Goal: Information Seeking & Learning: Learn about a topic

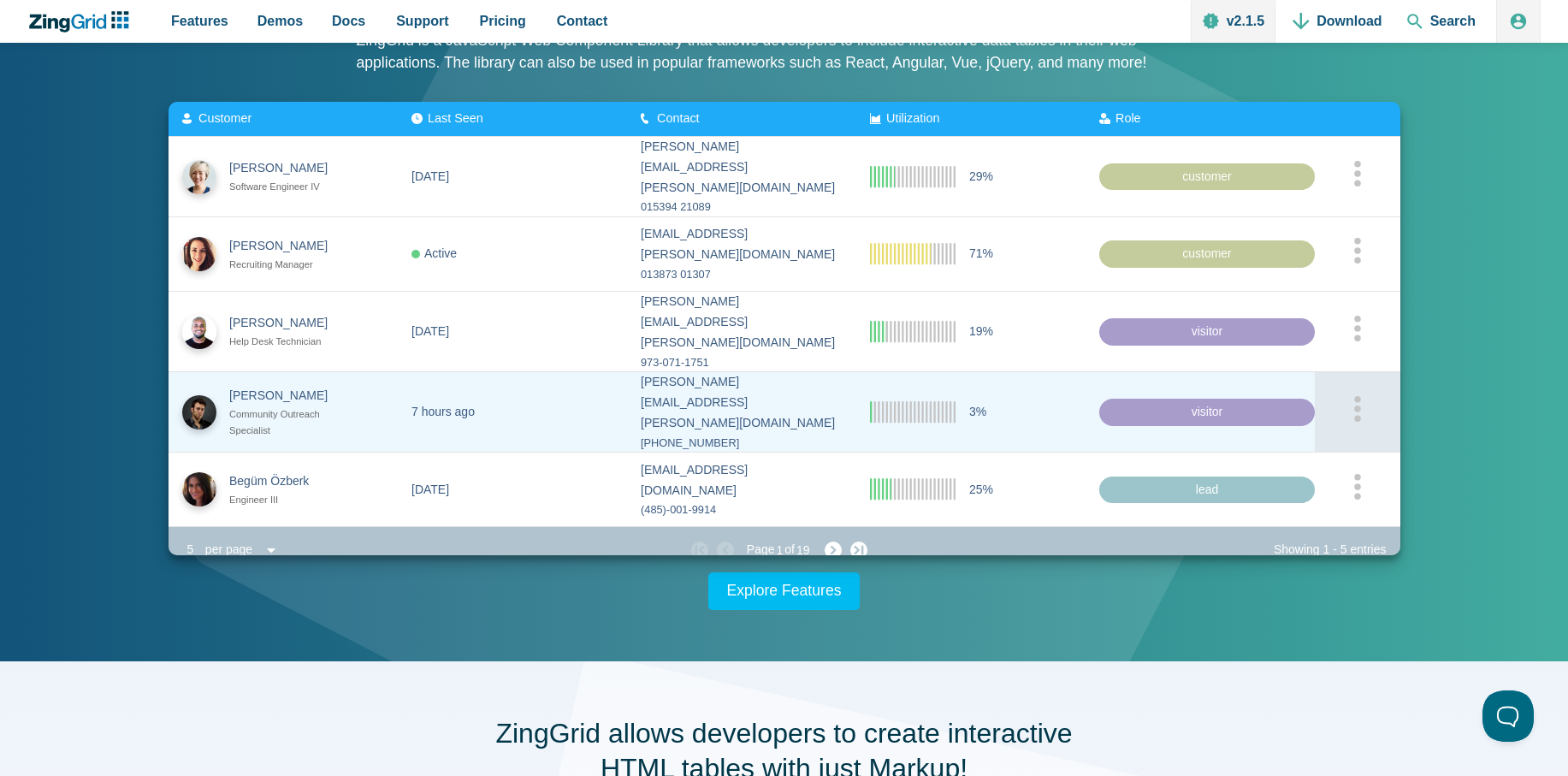
scroll to position [206, 0]
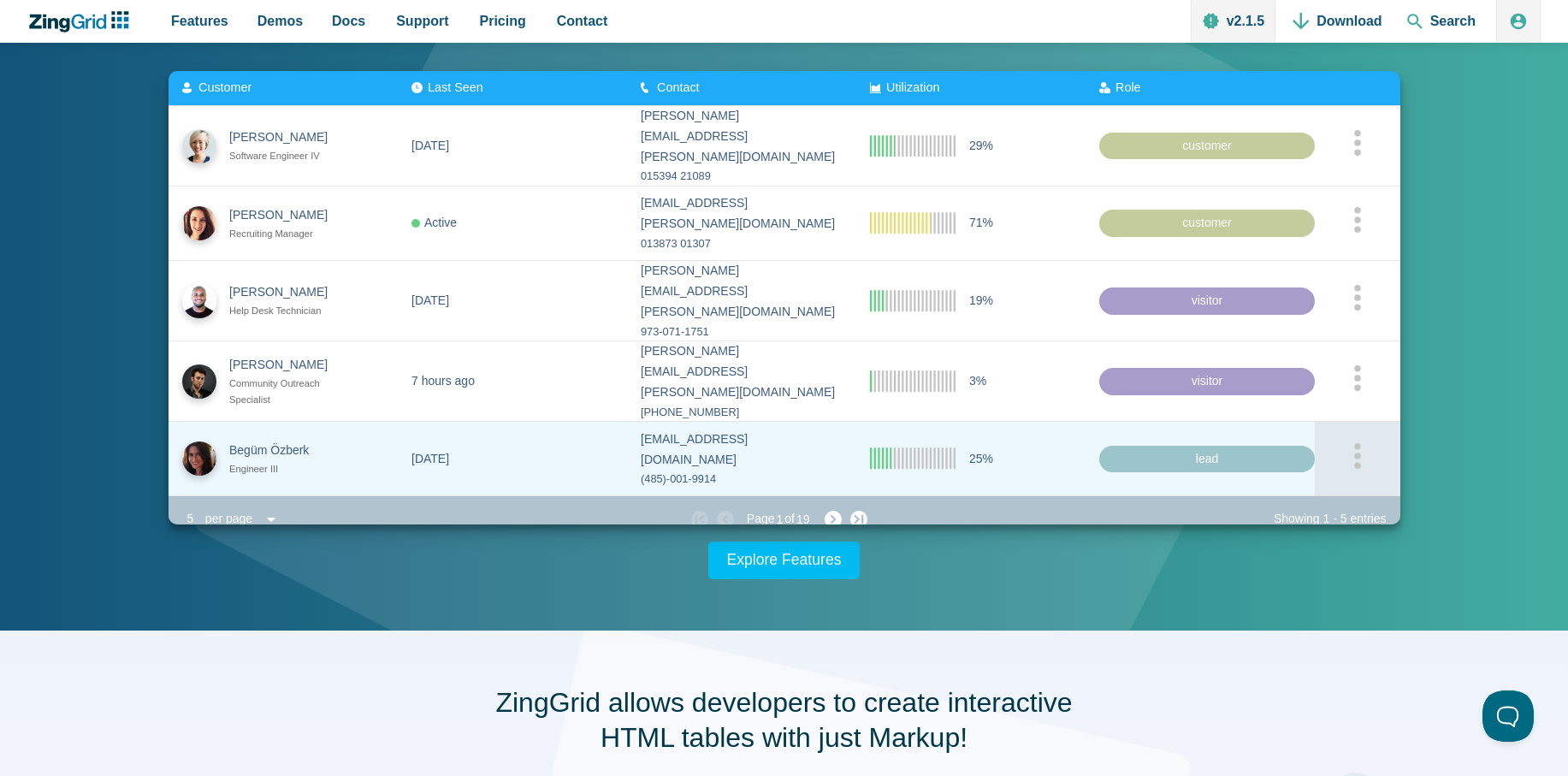
click at [1356, 443] on icon "App Content" at bounding box center [1357, 456] width 8 height 26
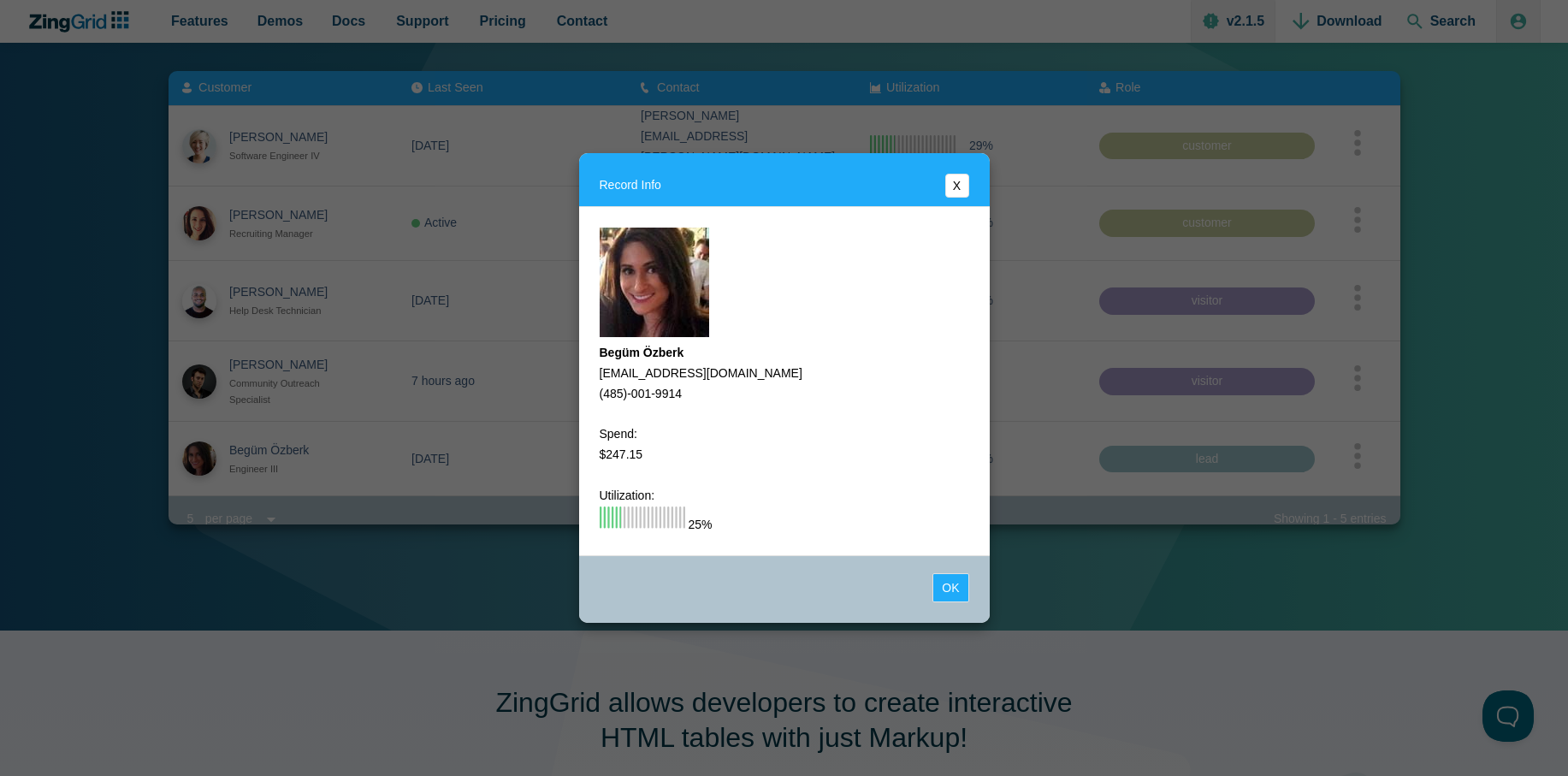
click at [959, 183] on button "X" at bounding box center [957, 185] width 24 height 24
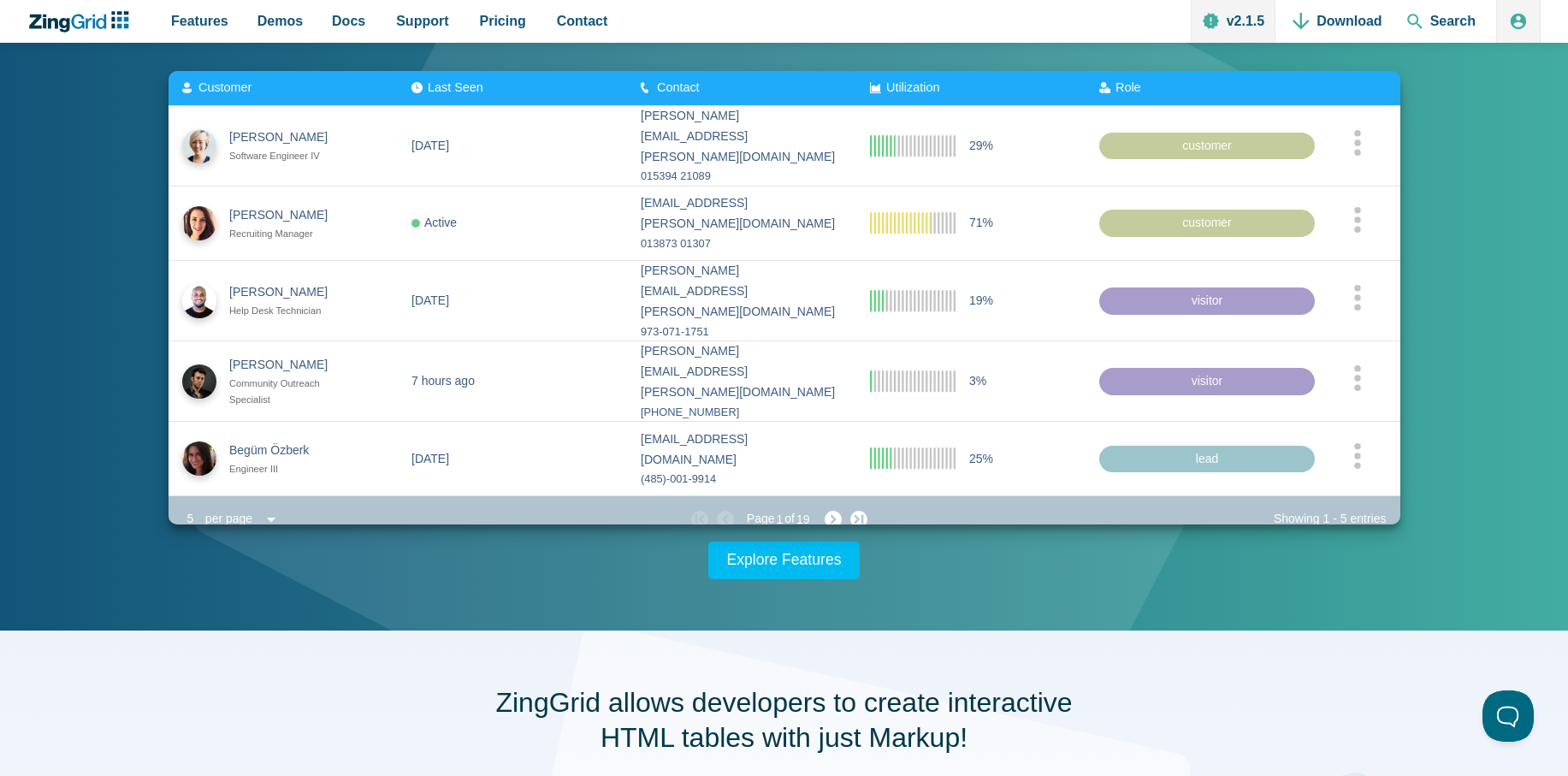
click at [225, 507] on div "per page" at bounding box center [229, 519] width 60 height 24
click at [227, 507] on div "per page" at bounding box center [229, 519] width 60 height 24
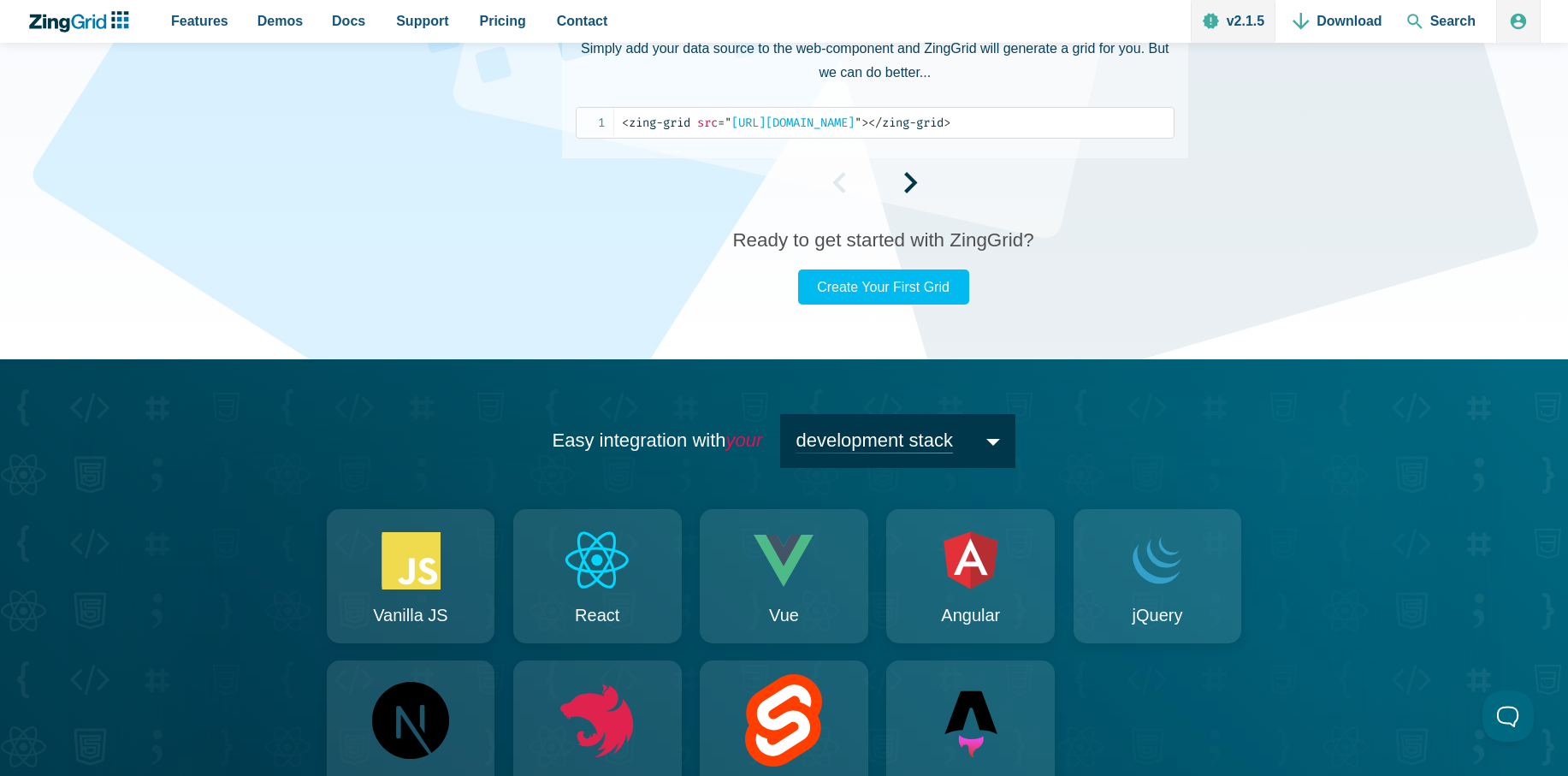
scroll to position [1022, 0]
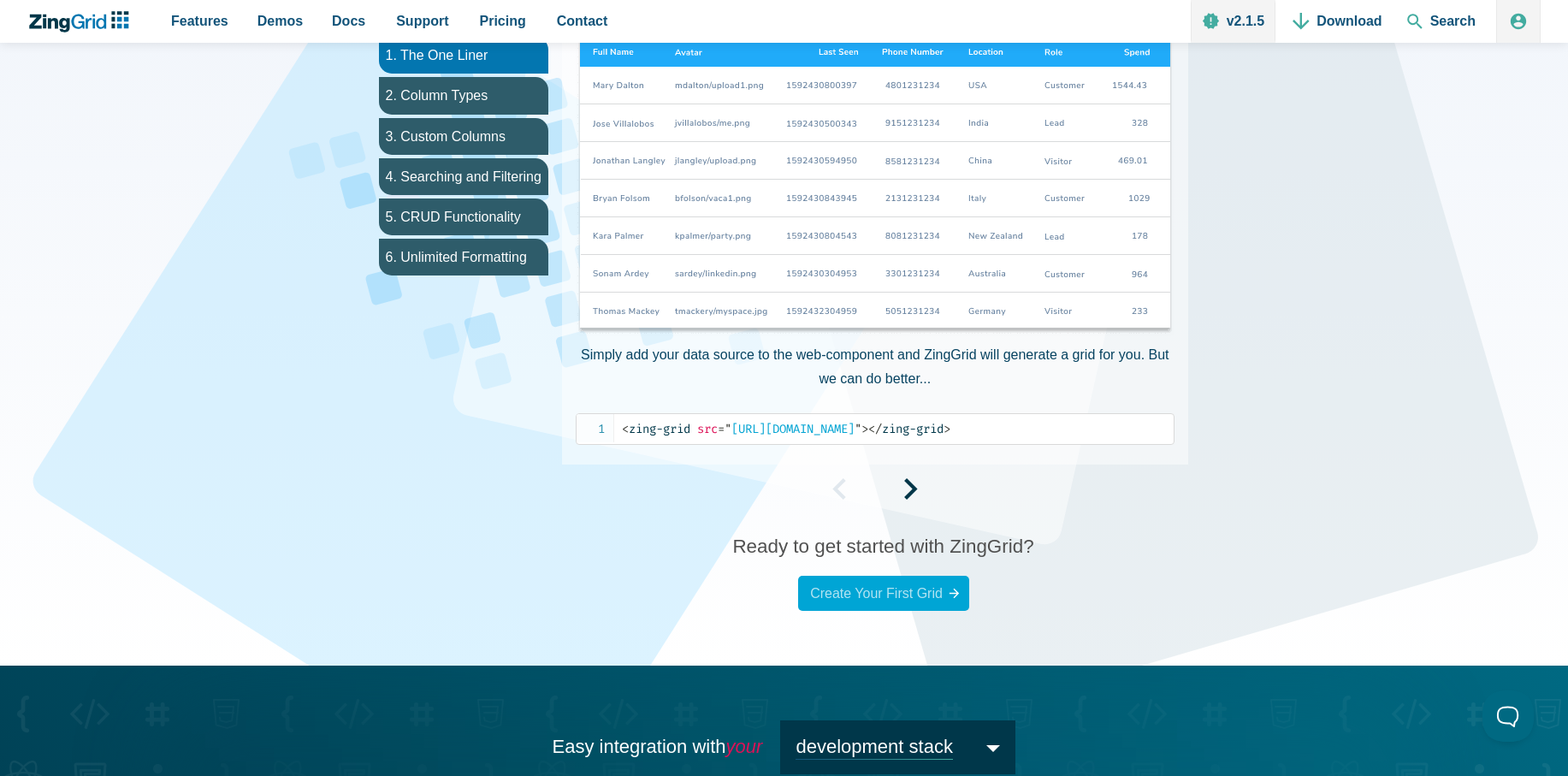
click at [877, 605] on link "Create Your First Grid" at bounding box center [884, 593] width 172 height 35
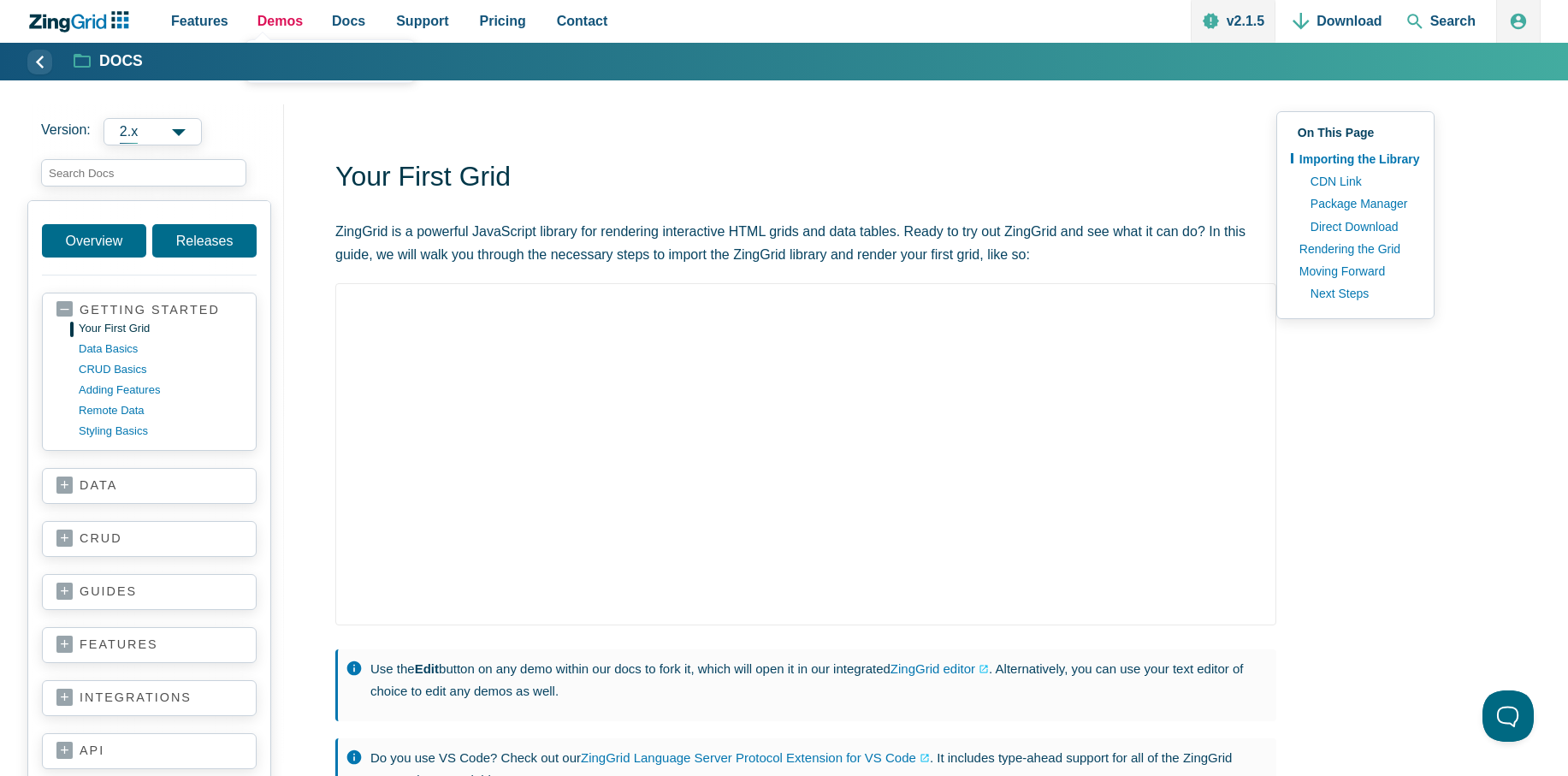
click at [294, 14] on span "Demos" at bounding box center [279, 20] width 45 height 23
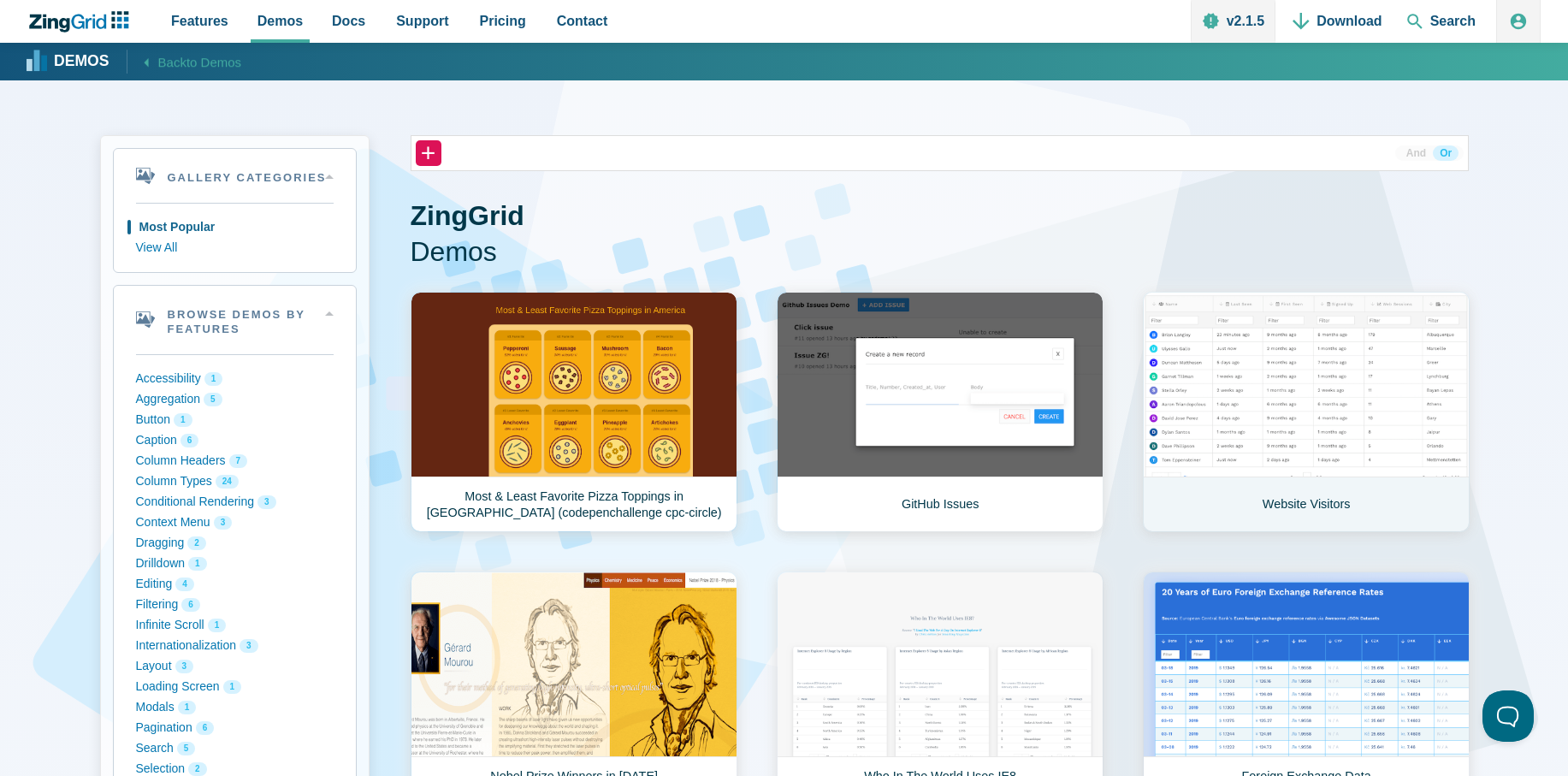
click at [1360, 447] on link "Website Visitors" at bounding box center [1306, 412] width 327 height 241
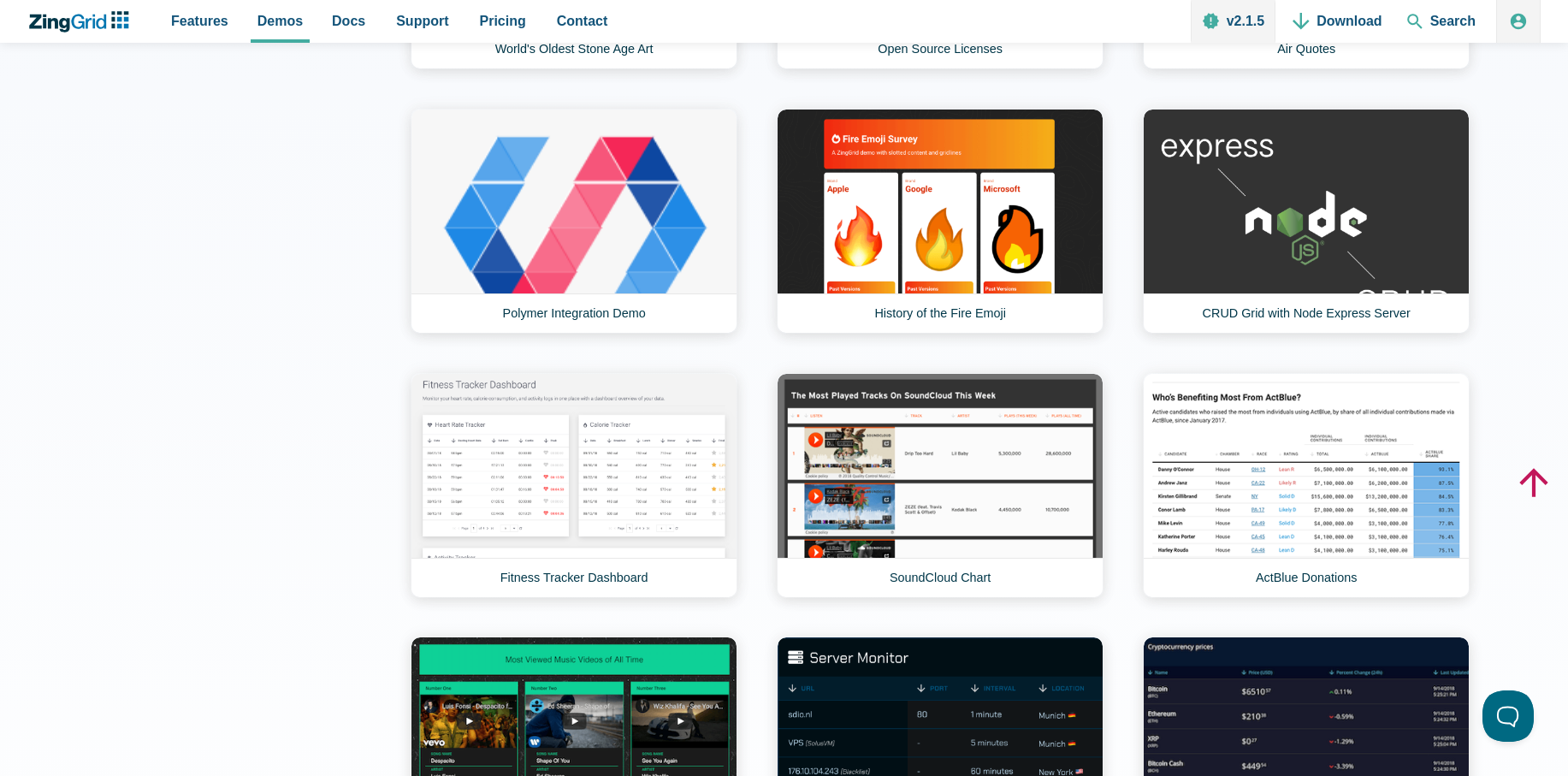
scroll to position [1643, 0]
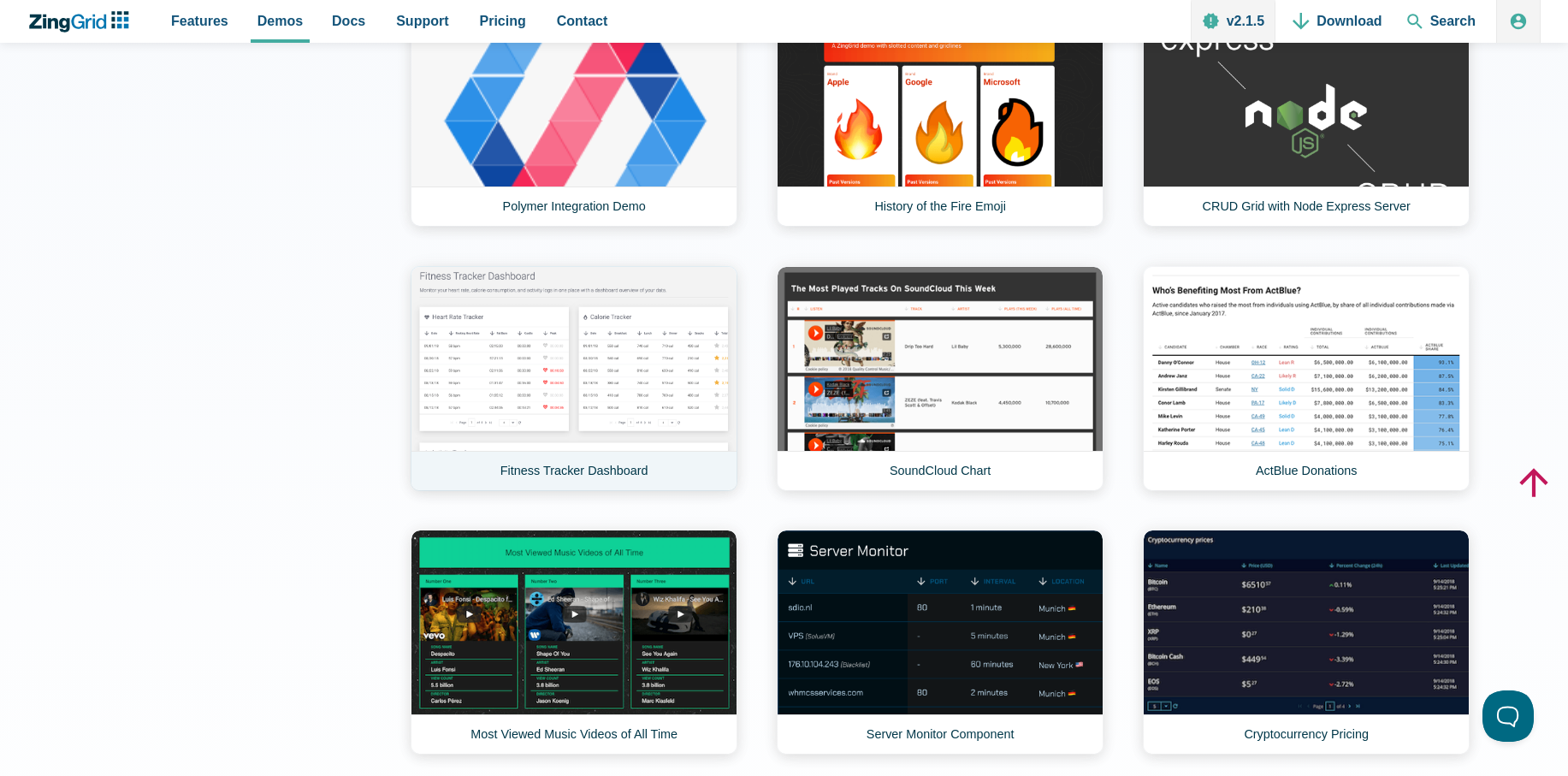
click at [565, 413] on link "Fitness Tracker Dashboard" at bounding box center [574, 378] width 327 height 225
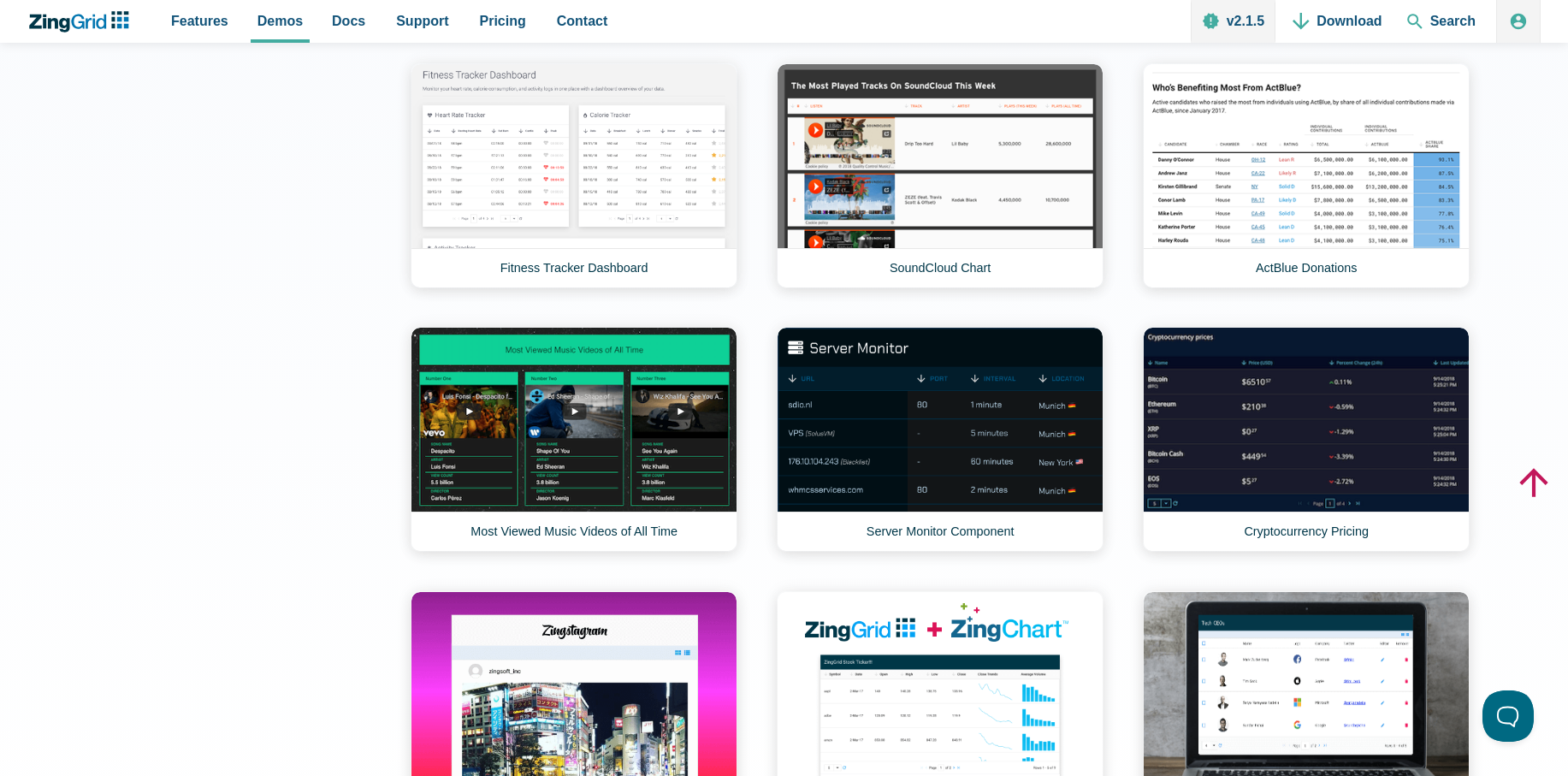
scroll to position [1541, 0]
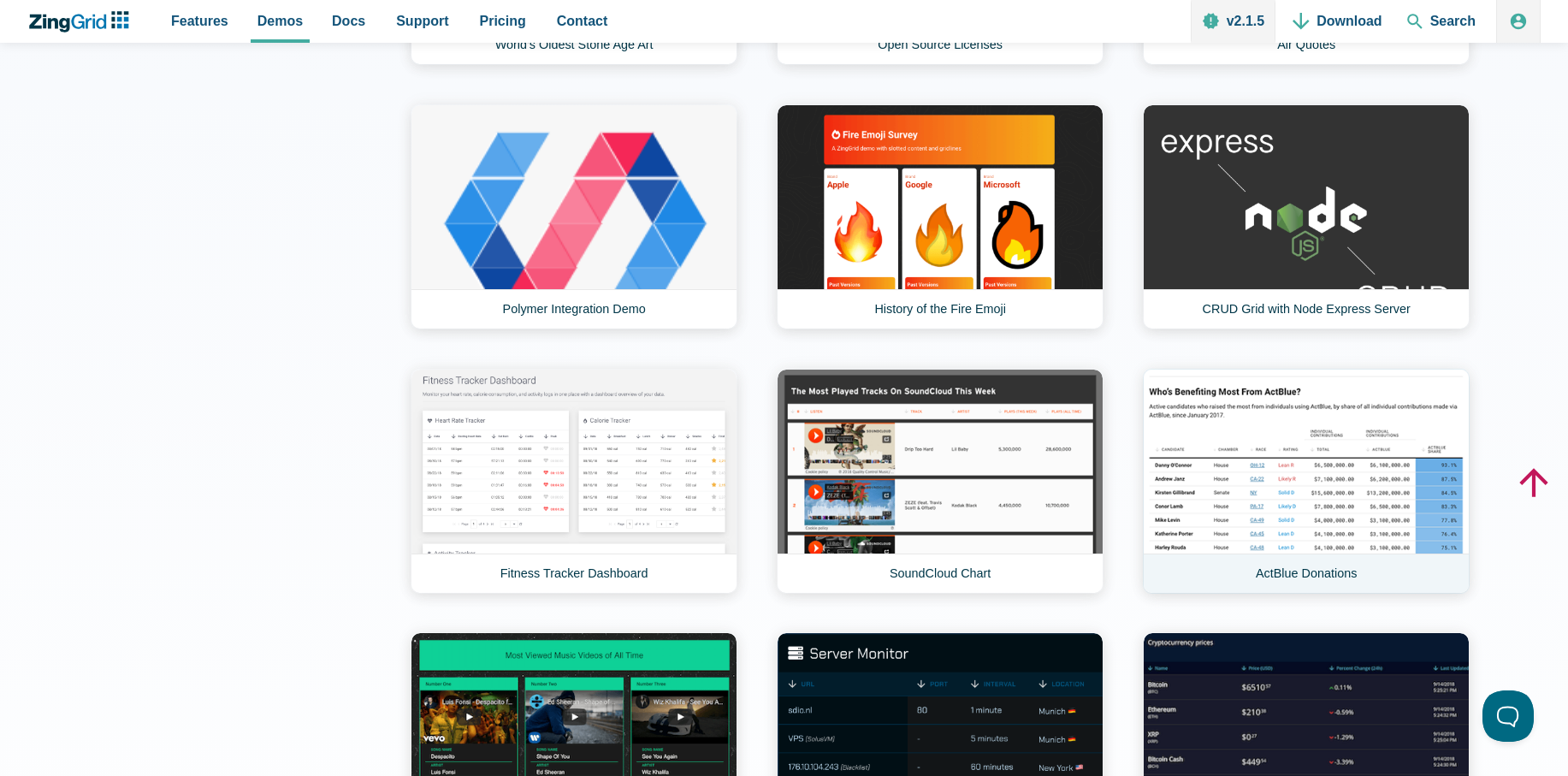
click at [1331, 469] on link "ActBlue Donations" at bounding box center [1306, 482] width 327 height 225
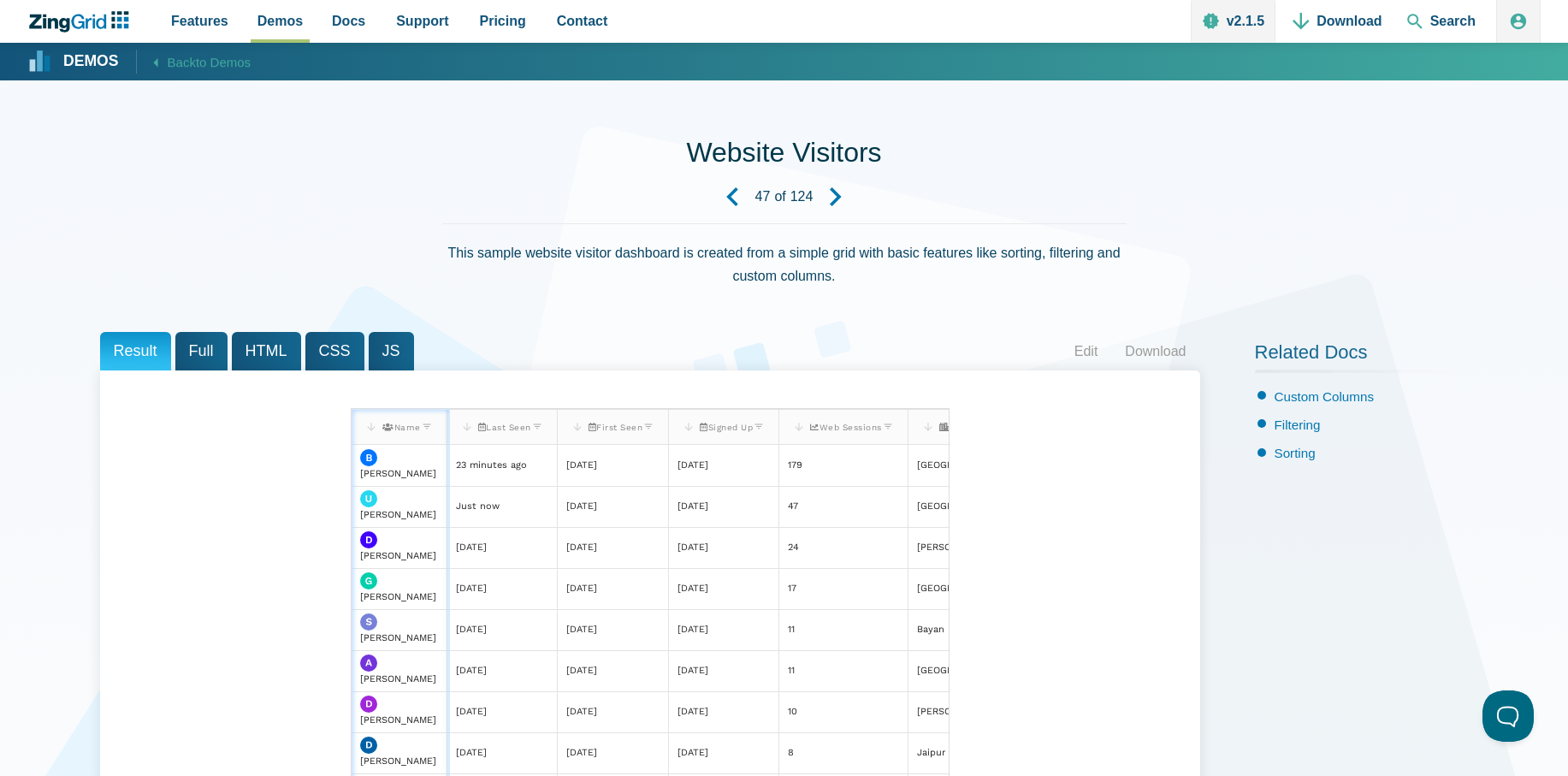
click at [873, 429] on span "Web Sessions" at bounding box center [846, 427] width 72 height 9
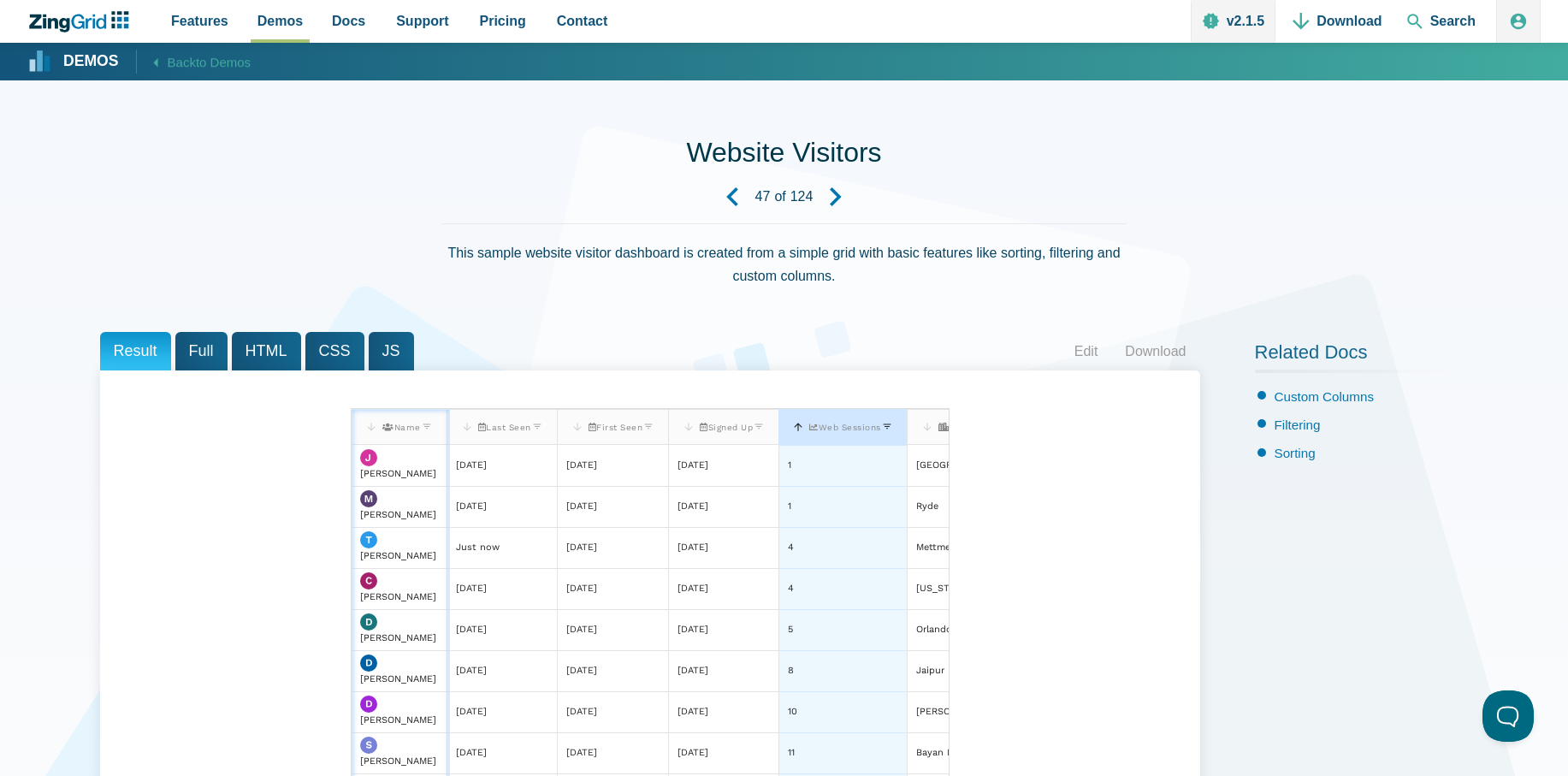
click at [873, 429] on span "Web Sessions" at bounding box center [845, 427] width 72 height 9
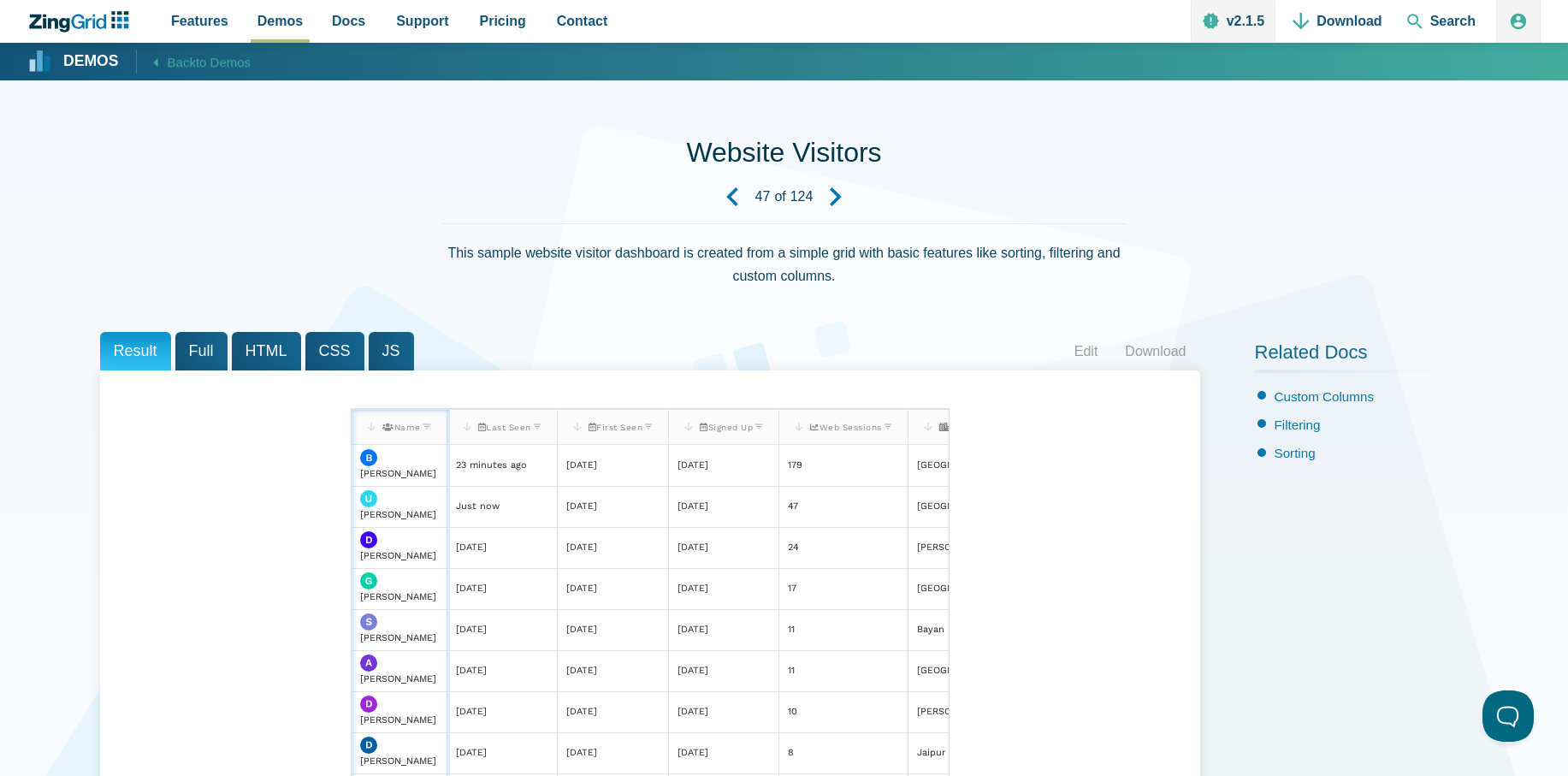
click at [873, 429] on span "Web Sessions" at bounding box center [846, 427] width 72 height 9
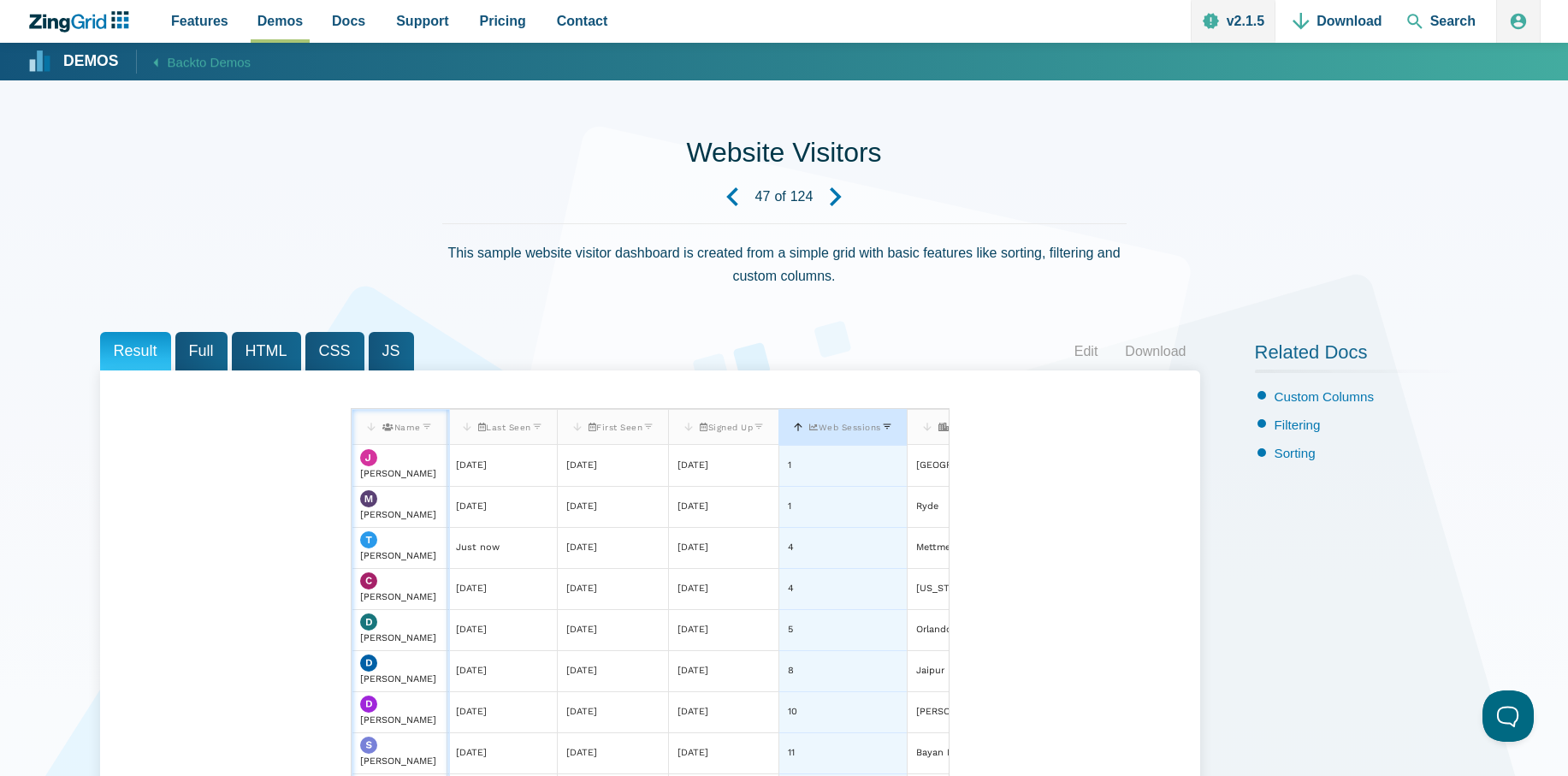
click at [873, 429] on span "Web Sessions" at bounding box center [845, 427] width 72 height 9
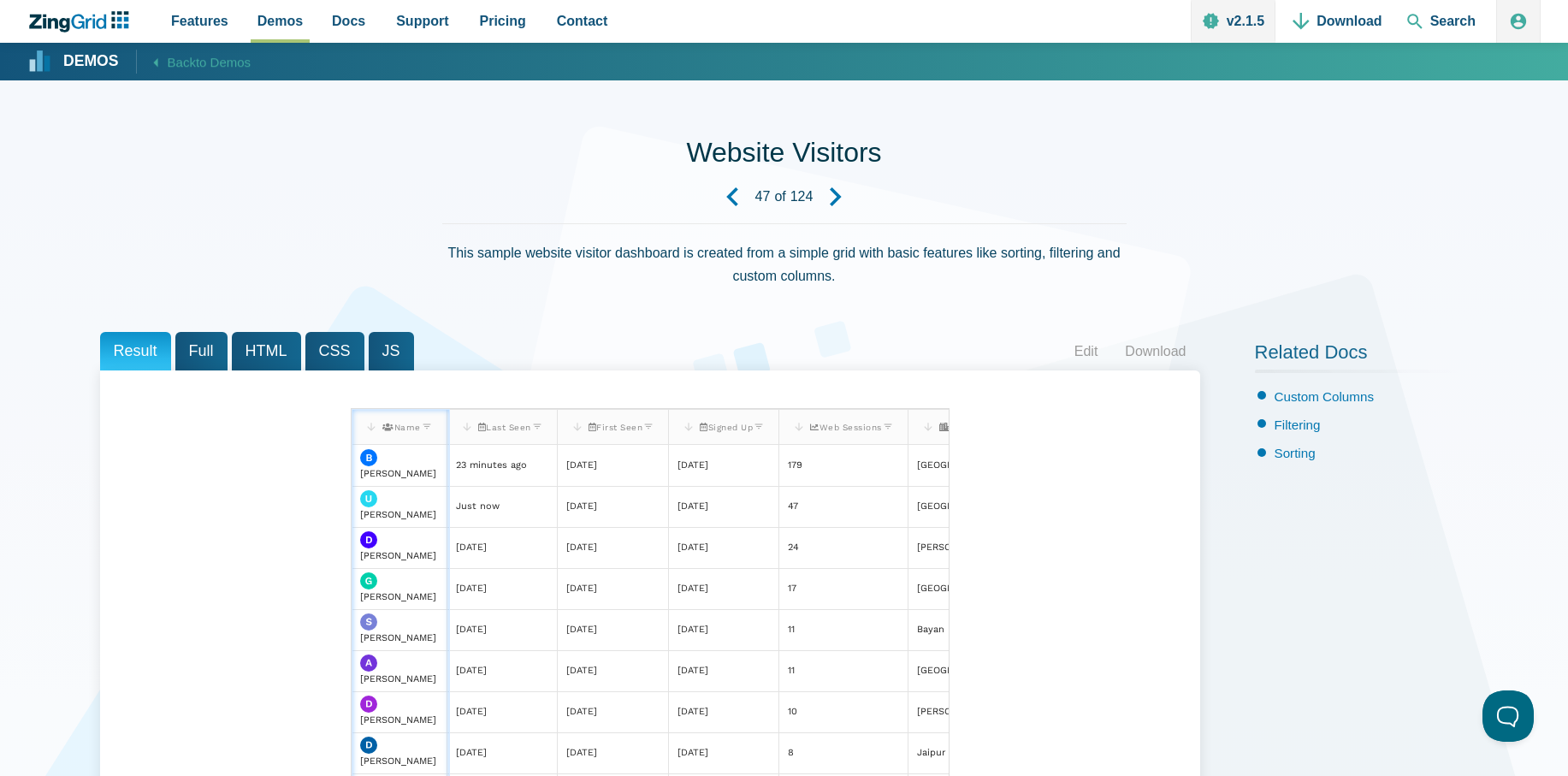
click at [193, 348] on span "Full" at bounding box center [201, 352] width 53 height 39
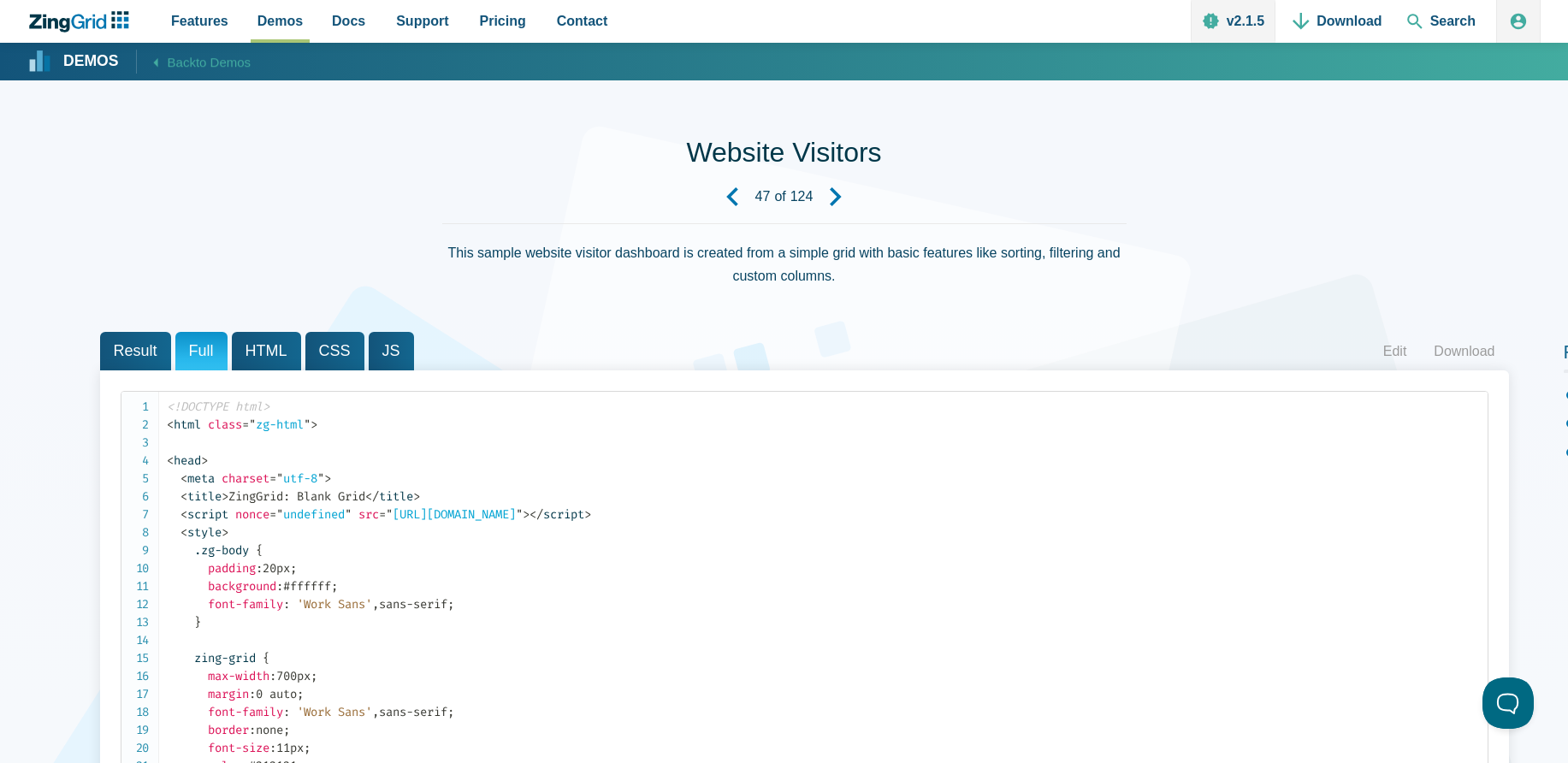
click at [247, 341] on span "HTML" at bounding box center [266, 352] width 69 height 39
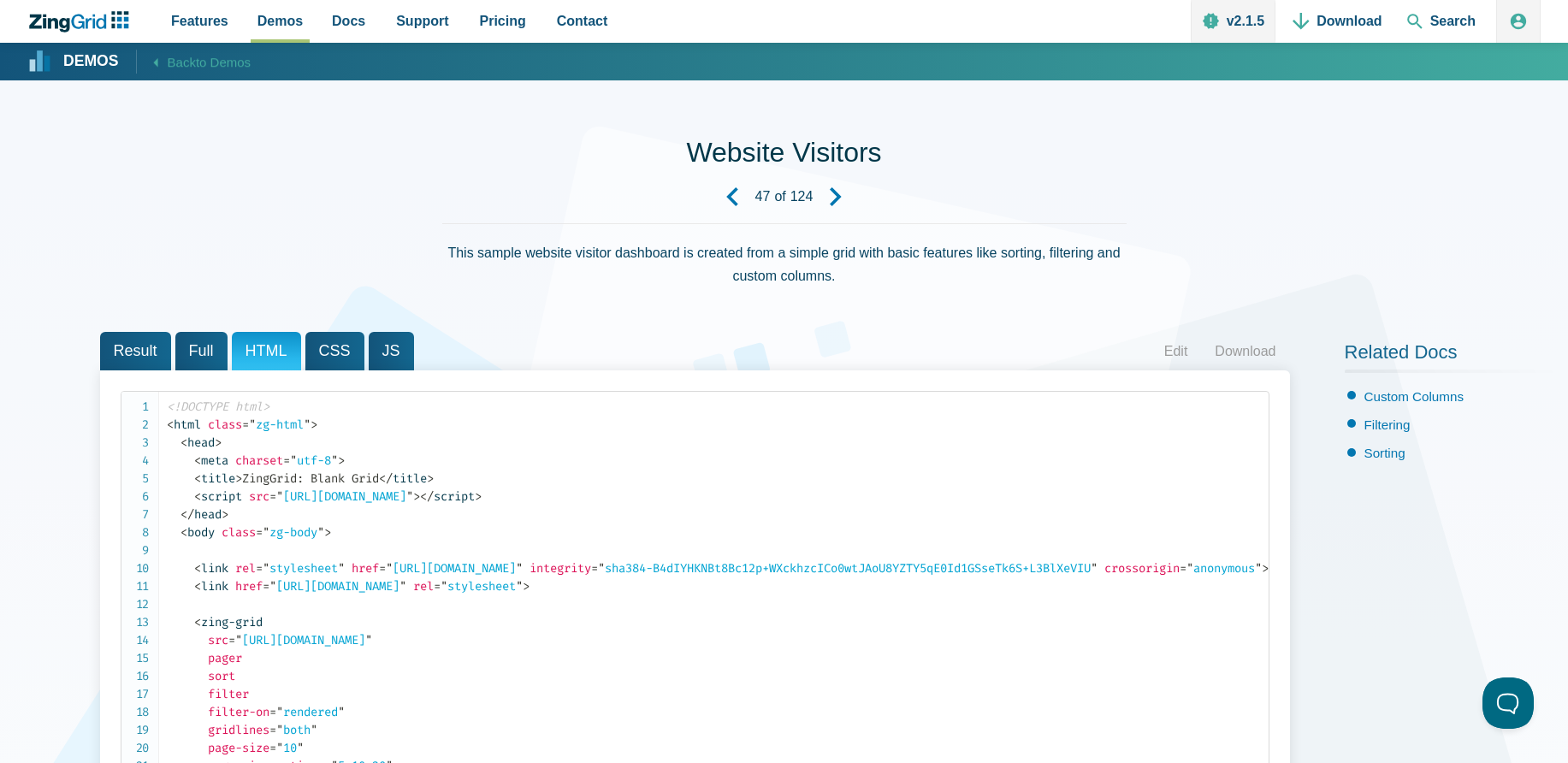
click at [310, 341] on span "CSS" at bounding box center [335, 352] width 59 height 39
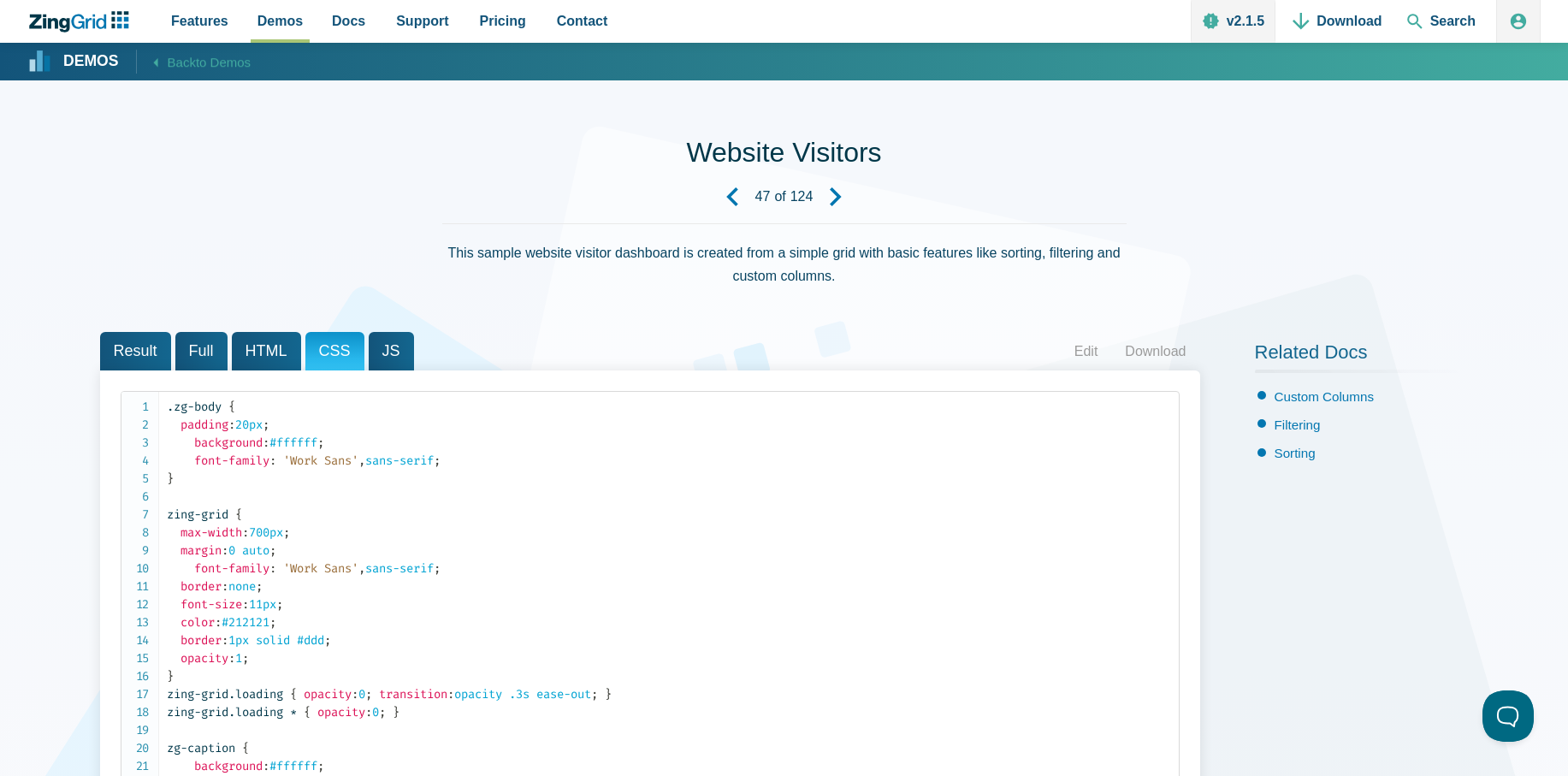
click at [384, 341] on span "JS" at bounding box center [391, 352] width 45 height 39
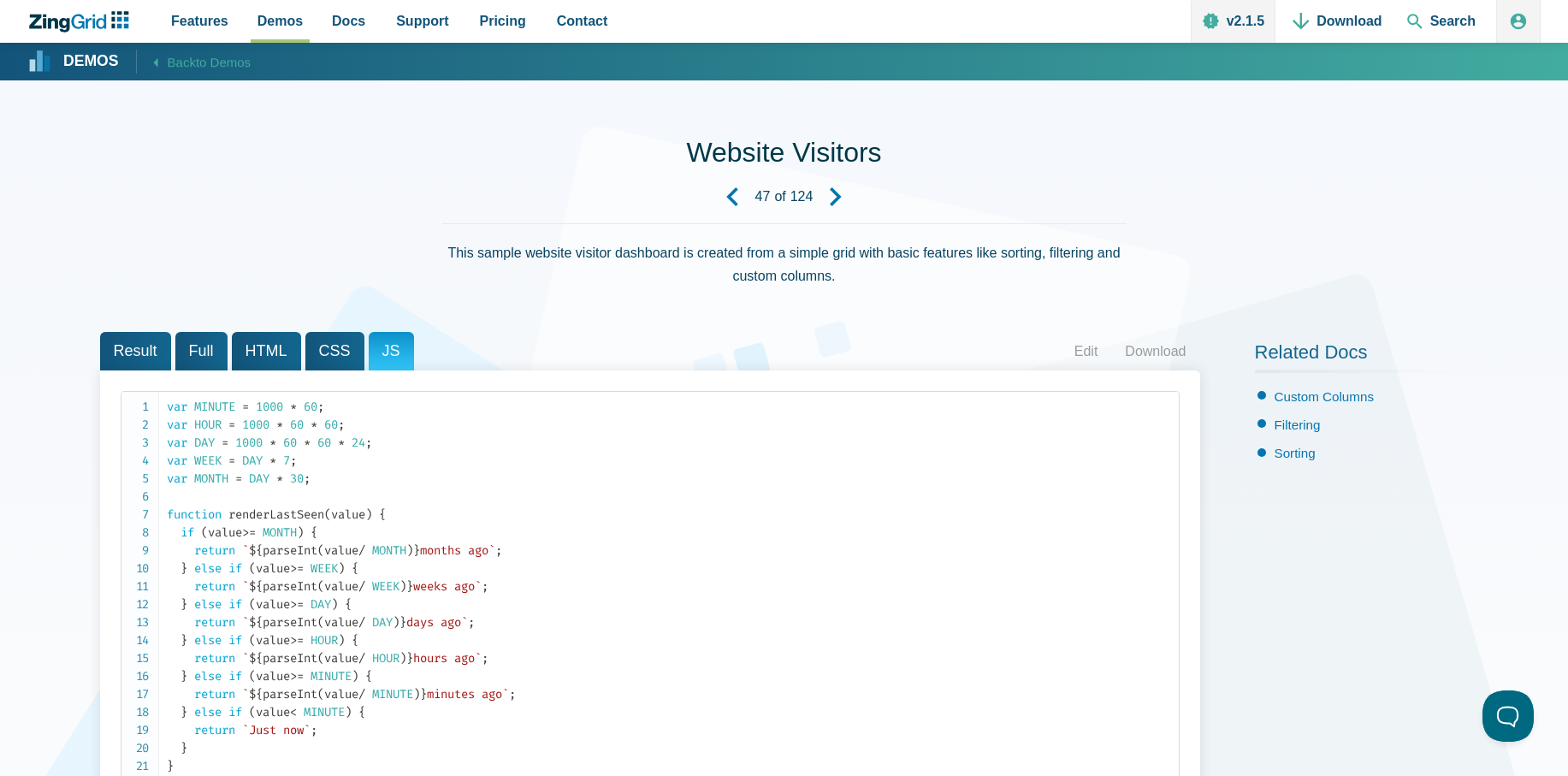
click at [125, 349] on span "Result" at bounding box center [136, 352] width 71 height 39
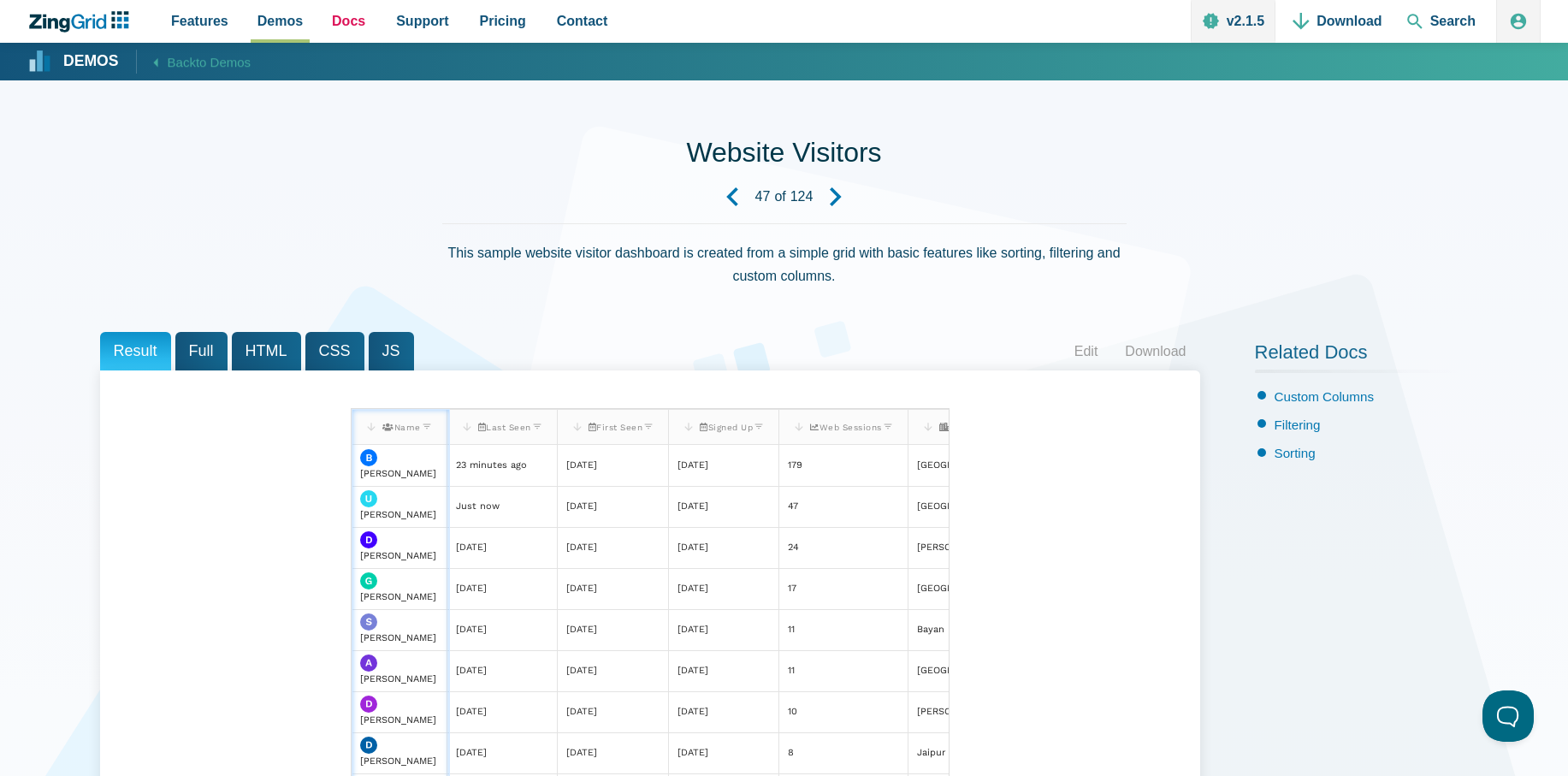
click at [349, 19] on span "Docs" at bounding box center [349, 20] width 33 height 23
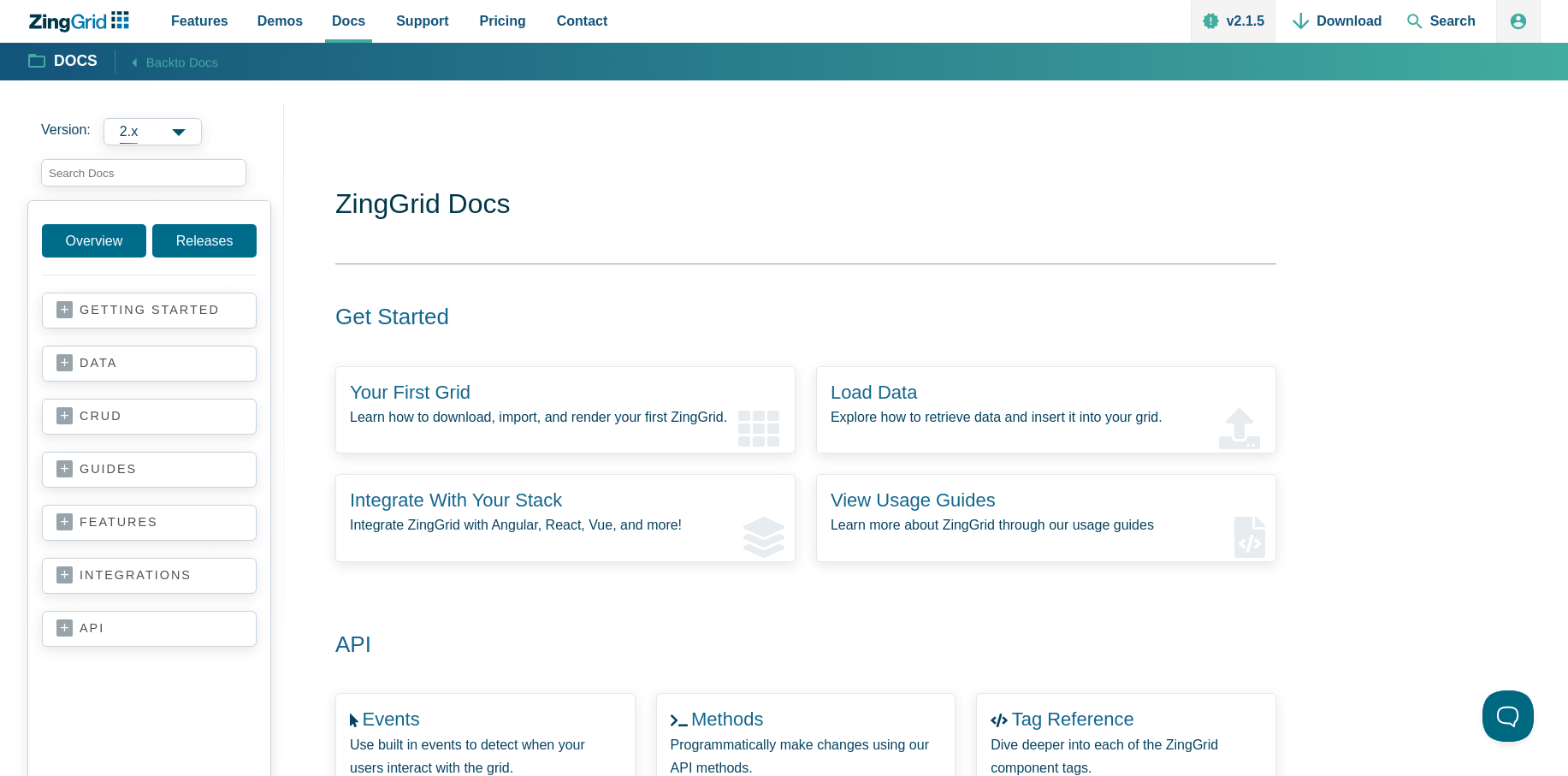
click at [160, 129] on span "2.x" at bounding box center [152, 132] width 99 height 28
click at [85, 234] on link "Overview" at bounding box center [93, 241] width 104 height 33
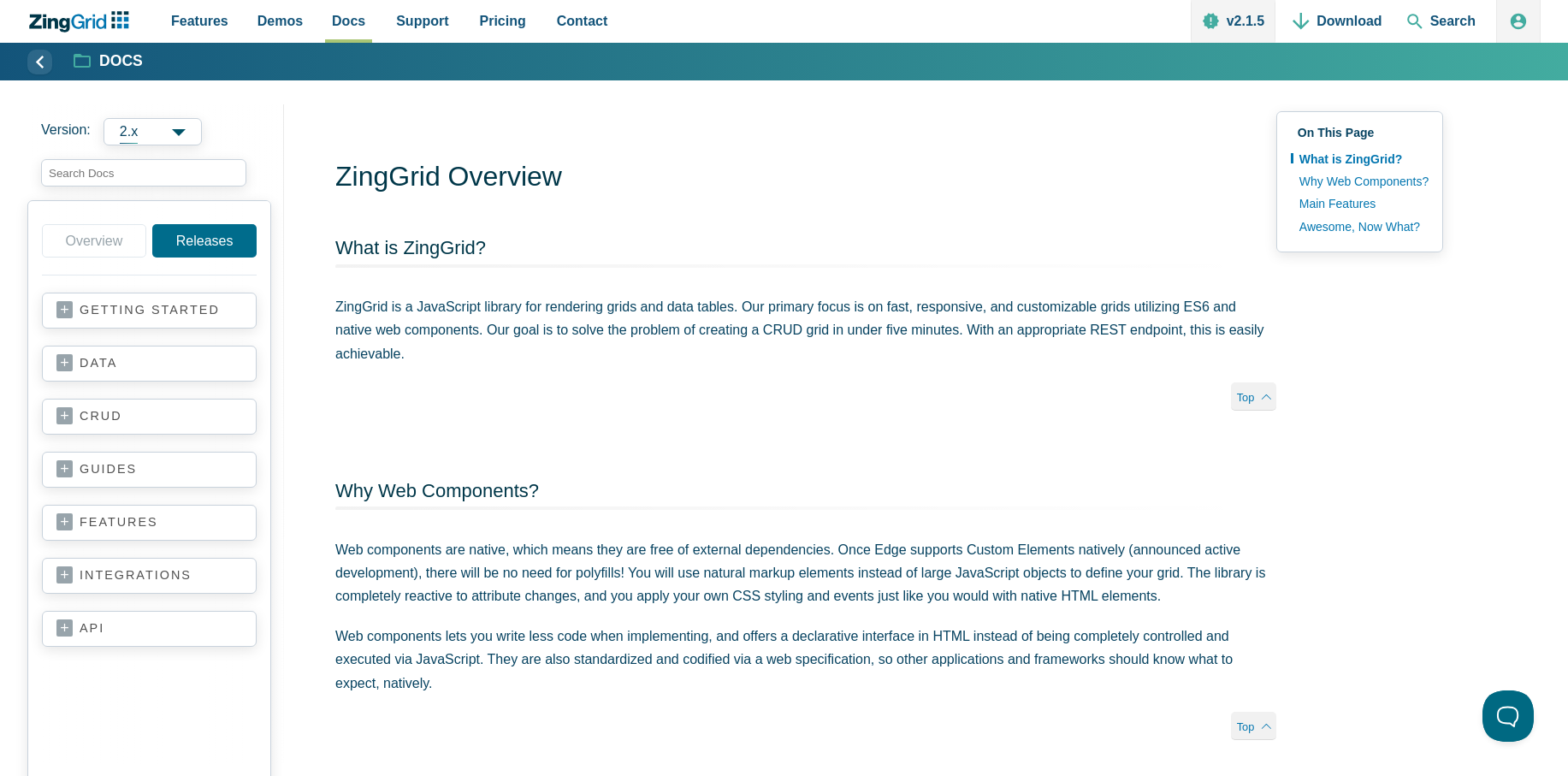
click at [139, 304] on link "getting started" at bounding box center [148, 310] width 185 height 18
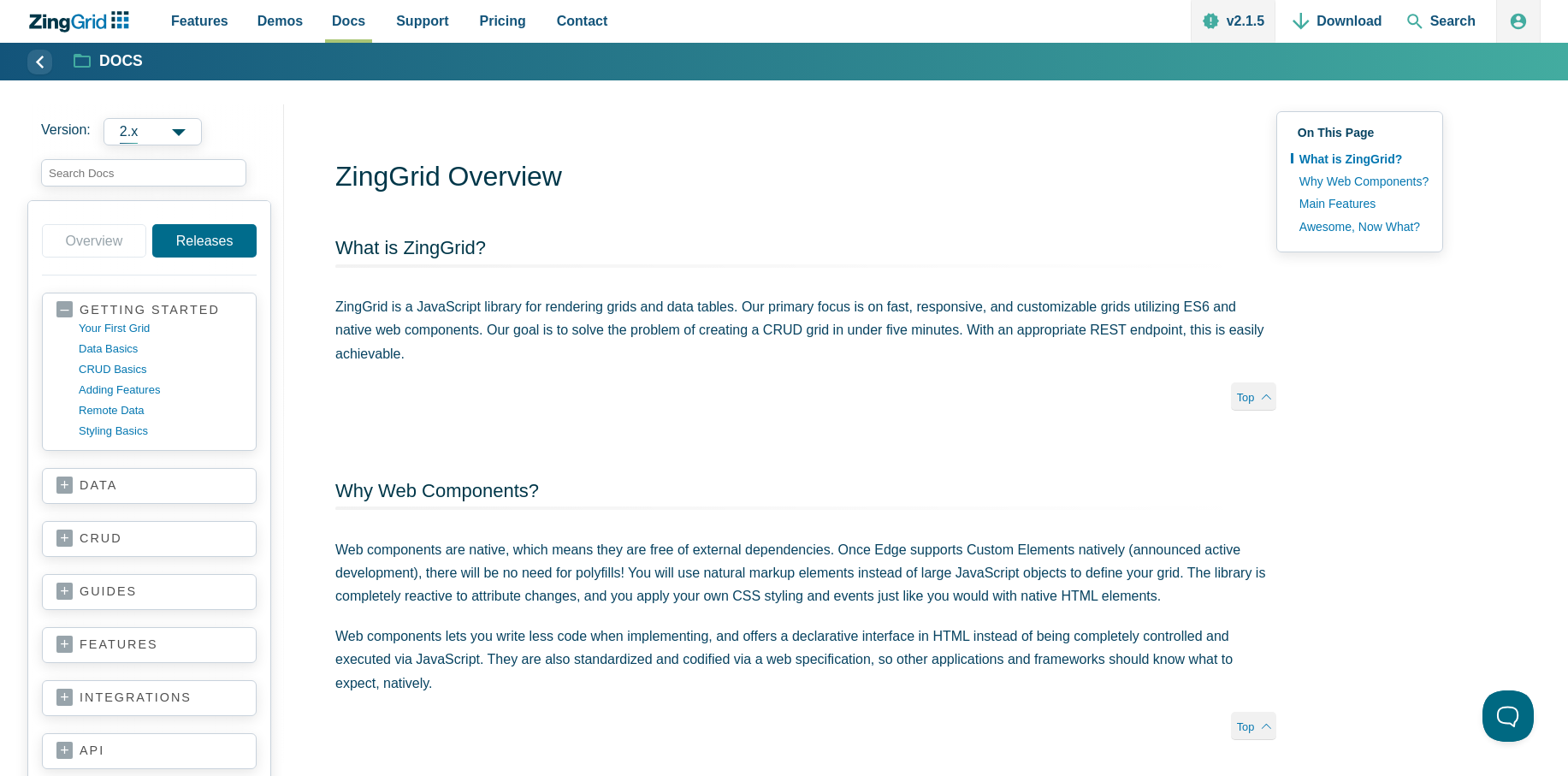
click at [139, 304] on link "getting started" at bounding box center [148, 310] width 185 height 17
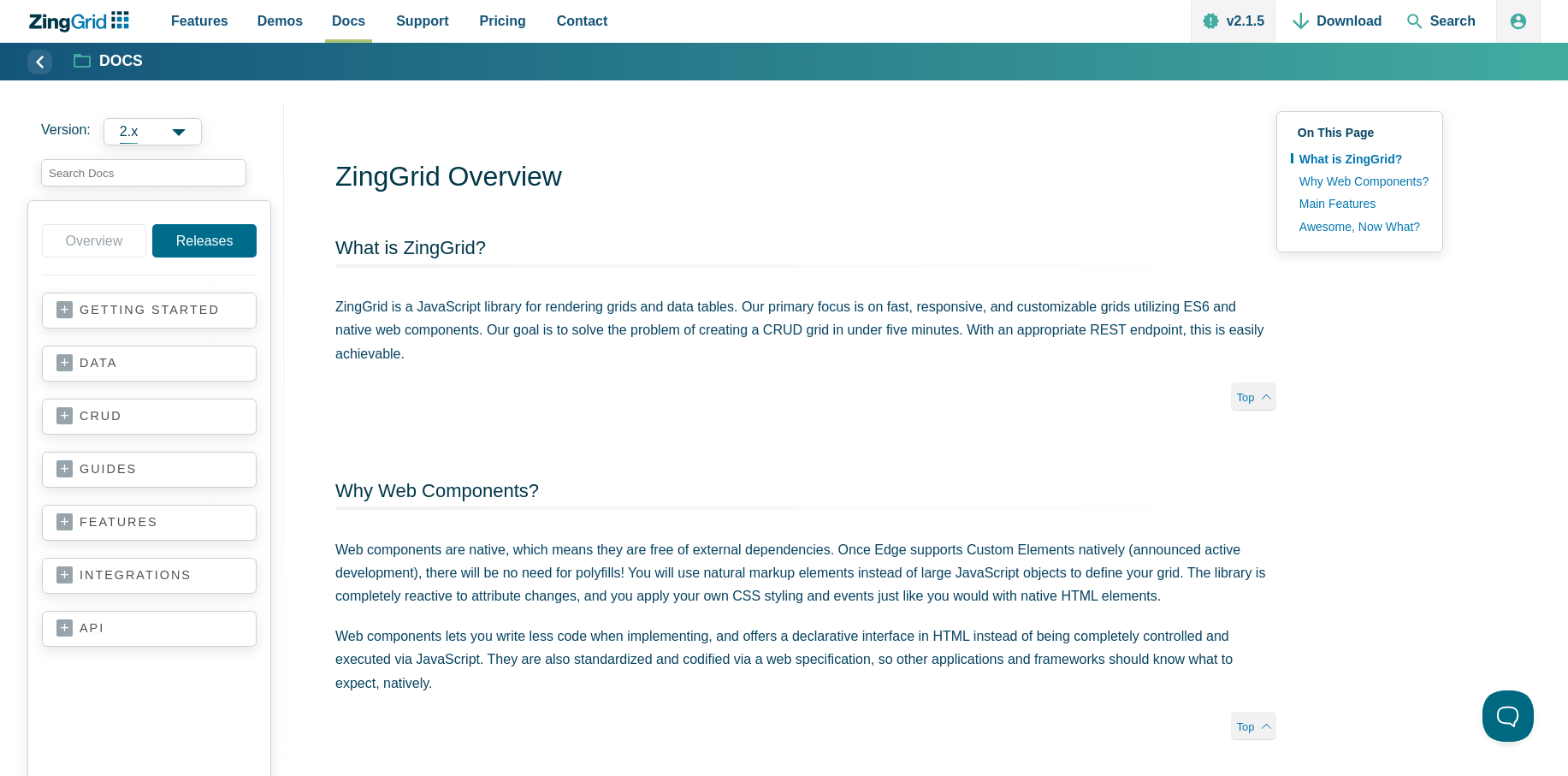
click at [139, 304] on link "getting started" at bounding box center [148, 310] width 185 height 18
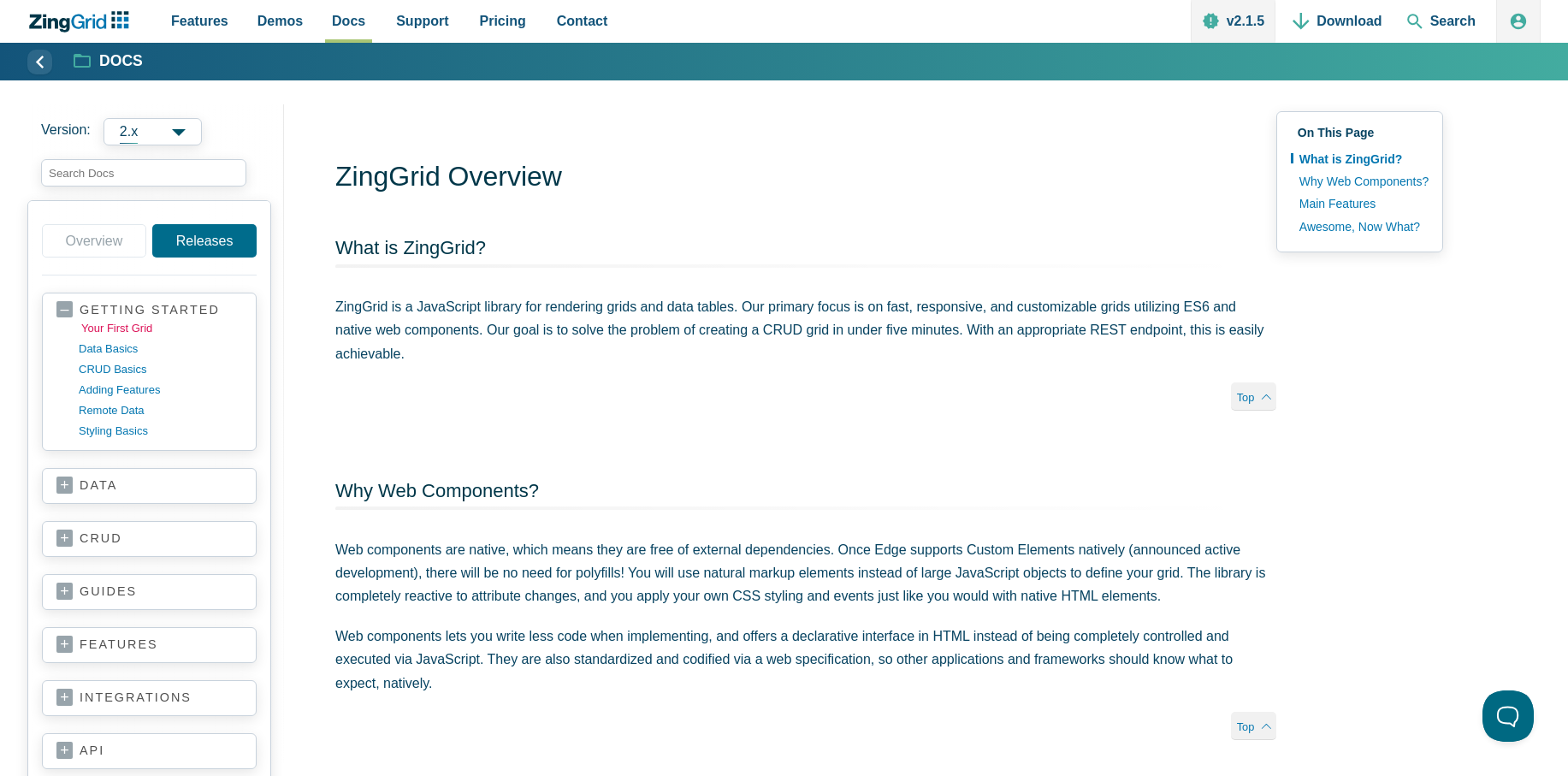
click at [134, 327] on link "your first grid" at bounding box center [162, 328] width 163 height 20
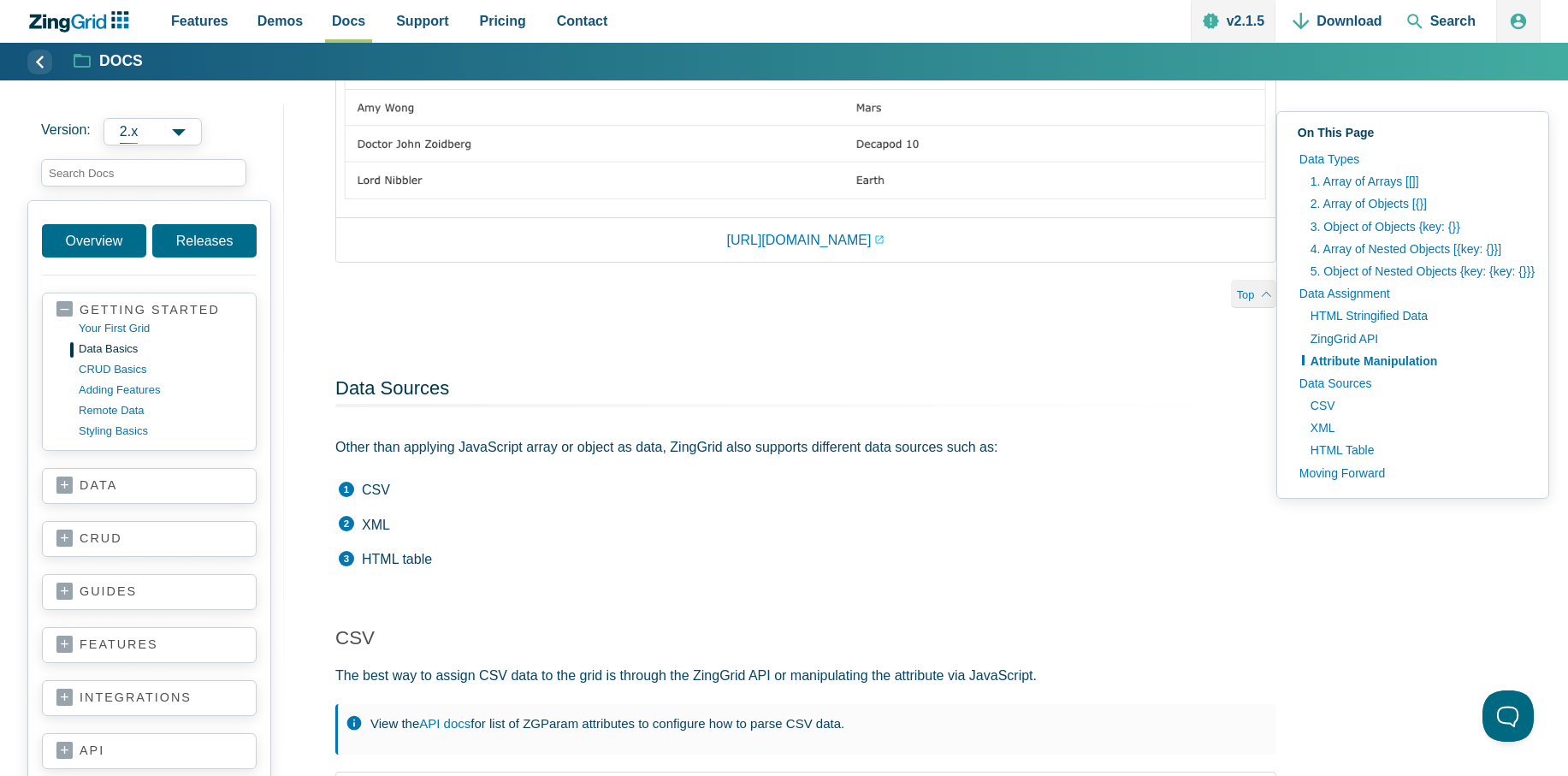
scroll to position [4416, 0]
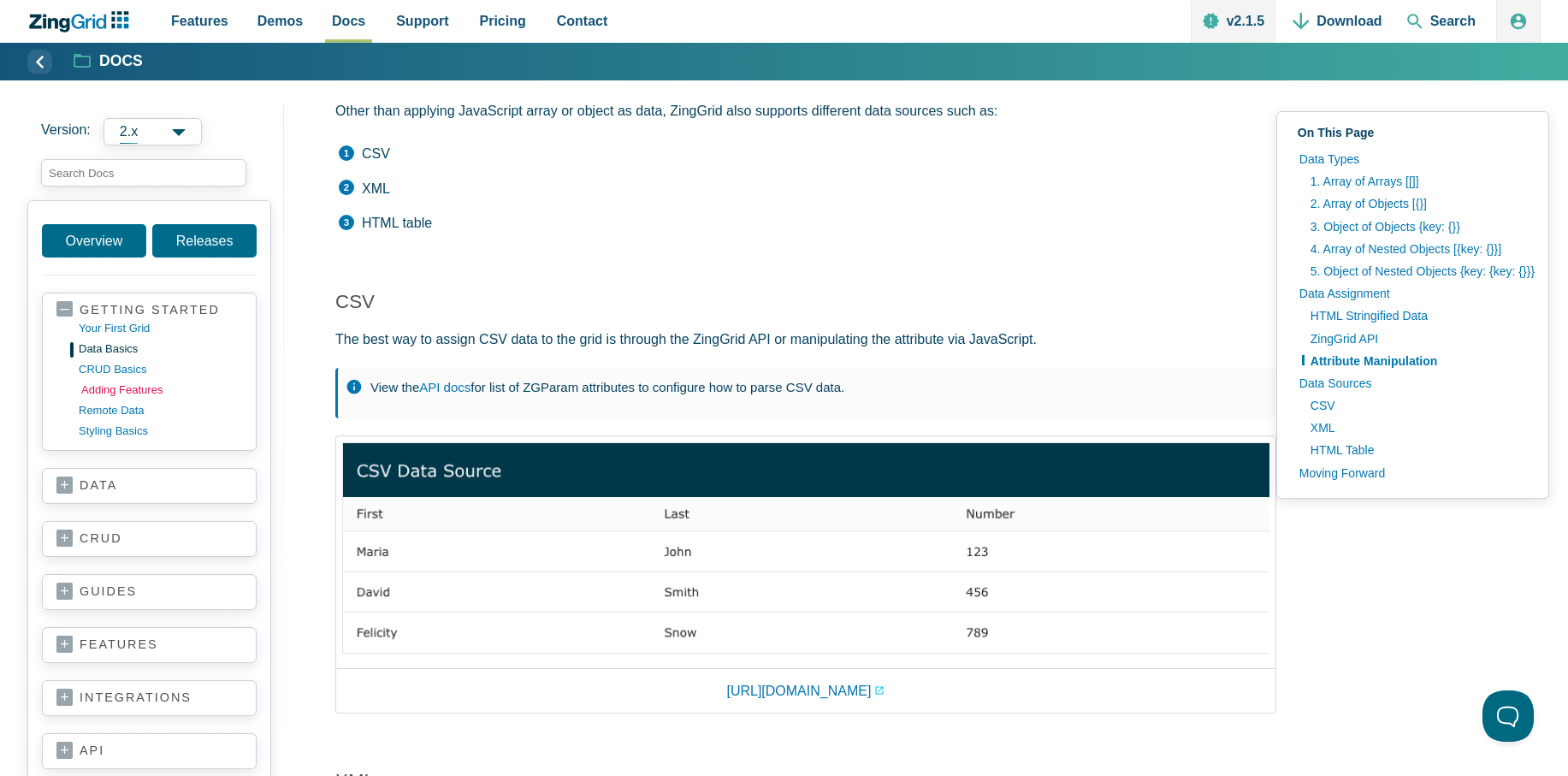
click at [145, 392] on link "adding features" at bounding box center [162, 390] width 163 height 20
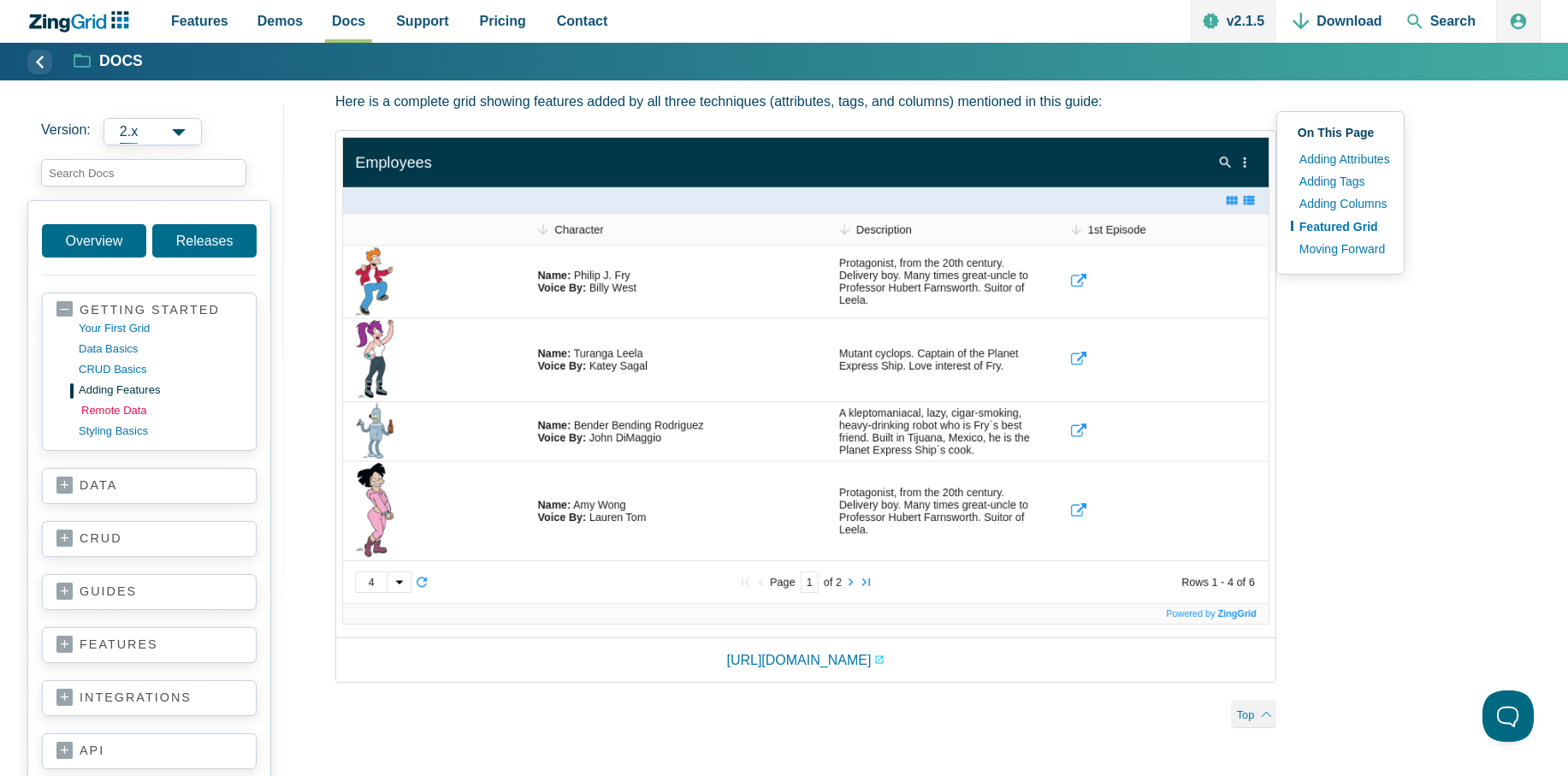
scroll to position [2568, 0]
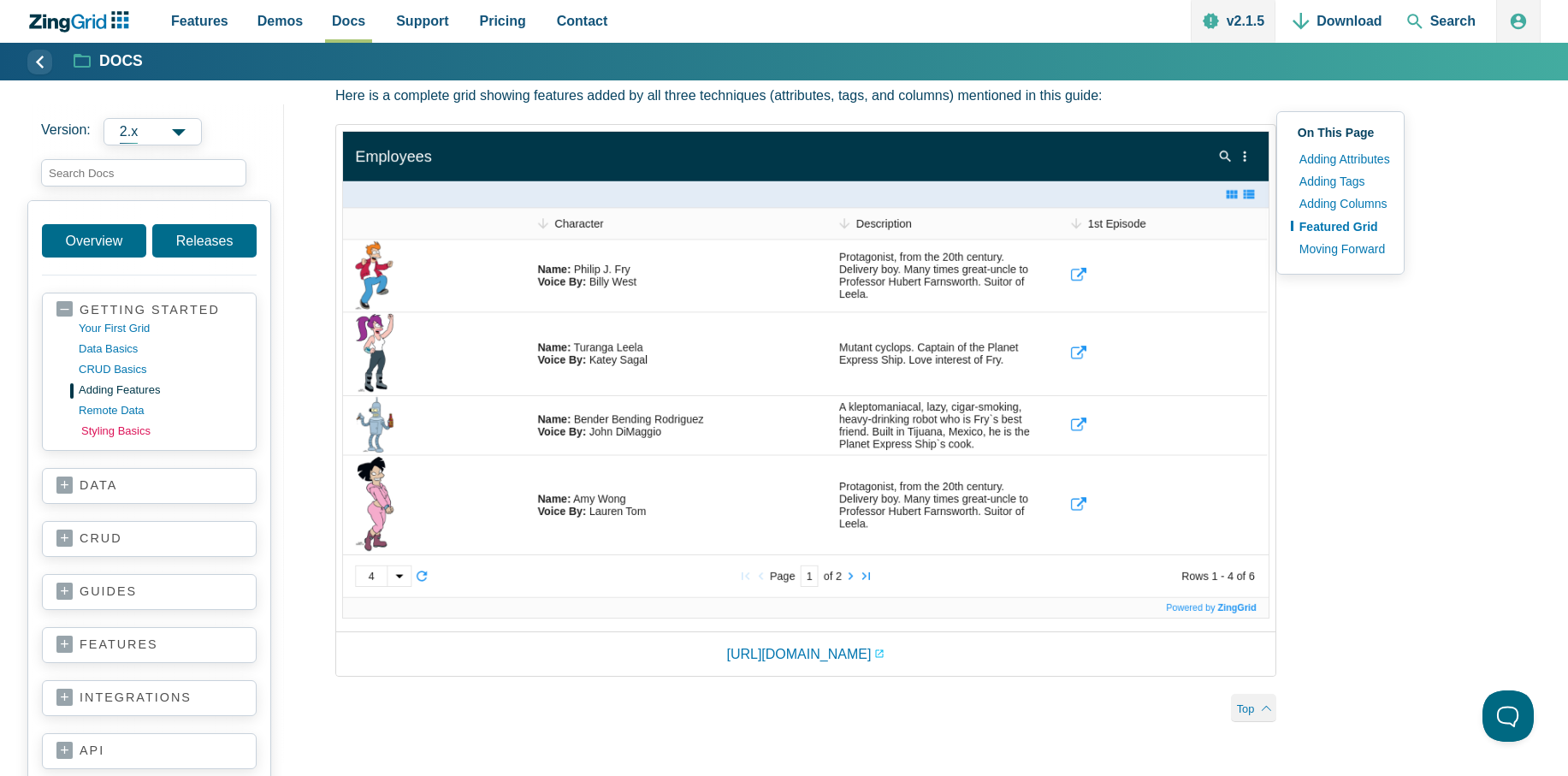
click at [103, 433] on link "styling basics" at bounding box center [162, 431] width 163 height 20
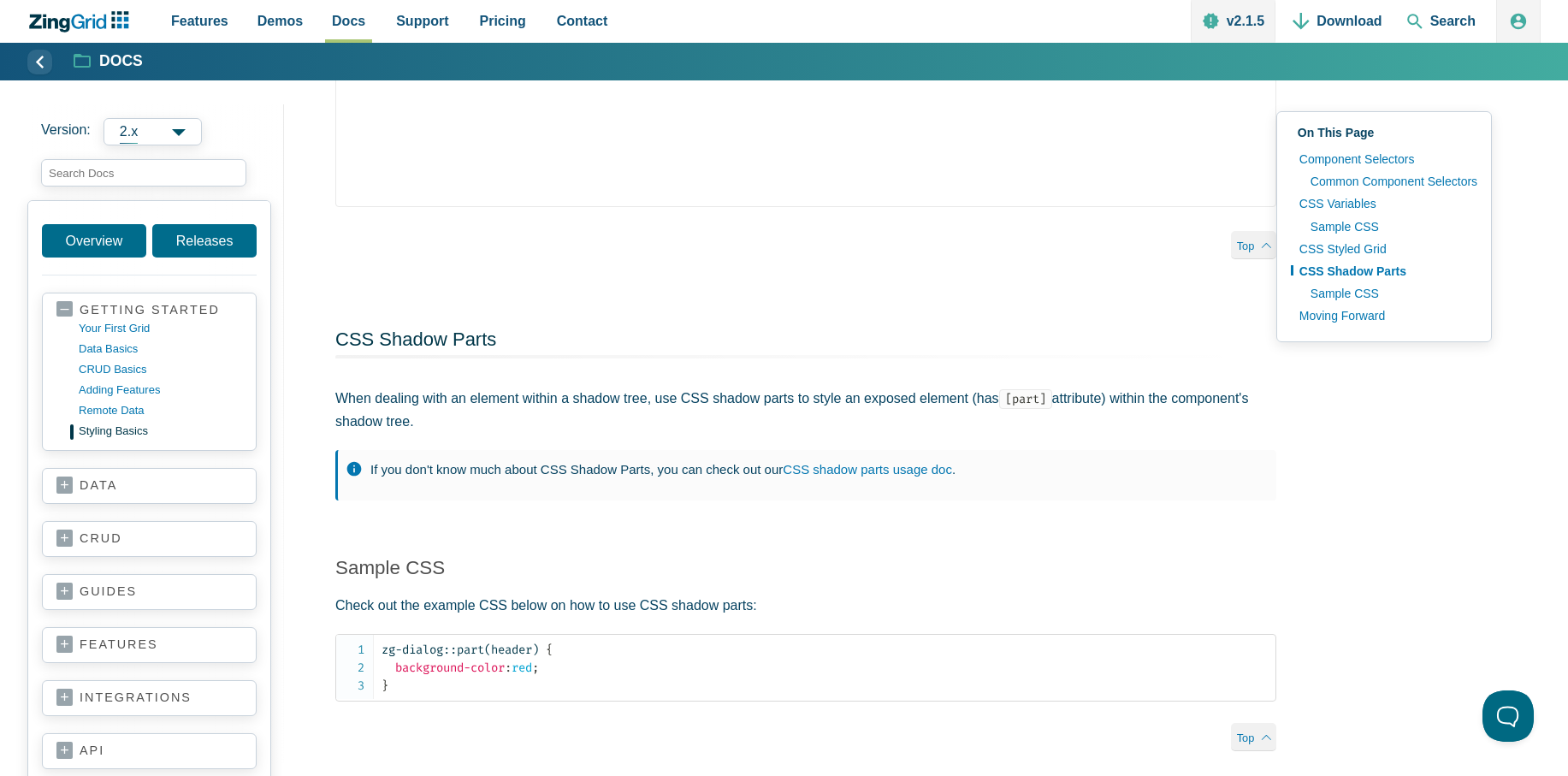
scroll to position [1916, 0]
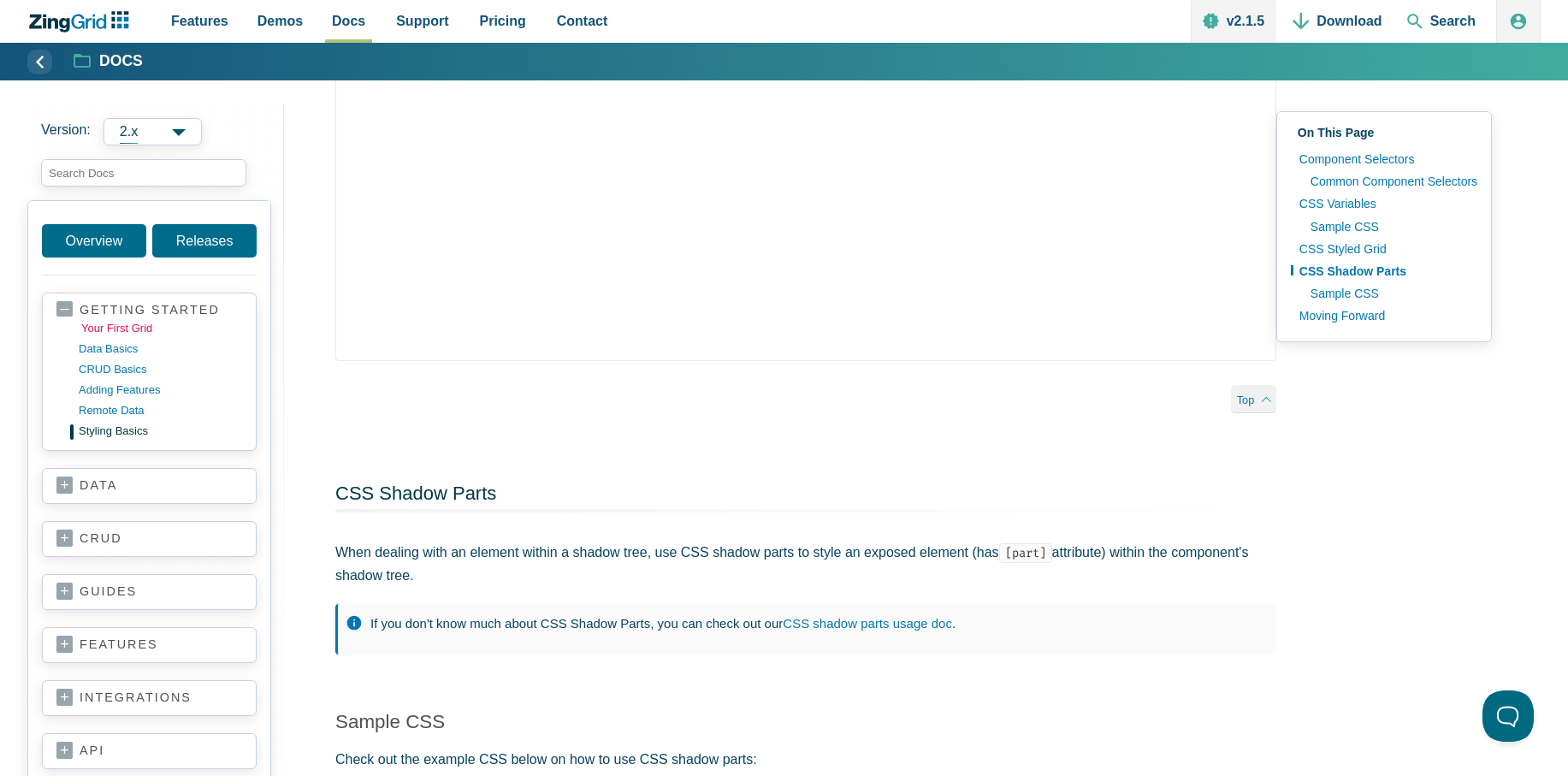
click at [99, 325] on link "your first grid" at bounding box center [162, 328] width 163 height 20
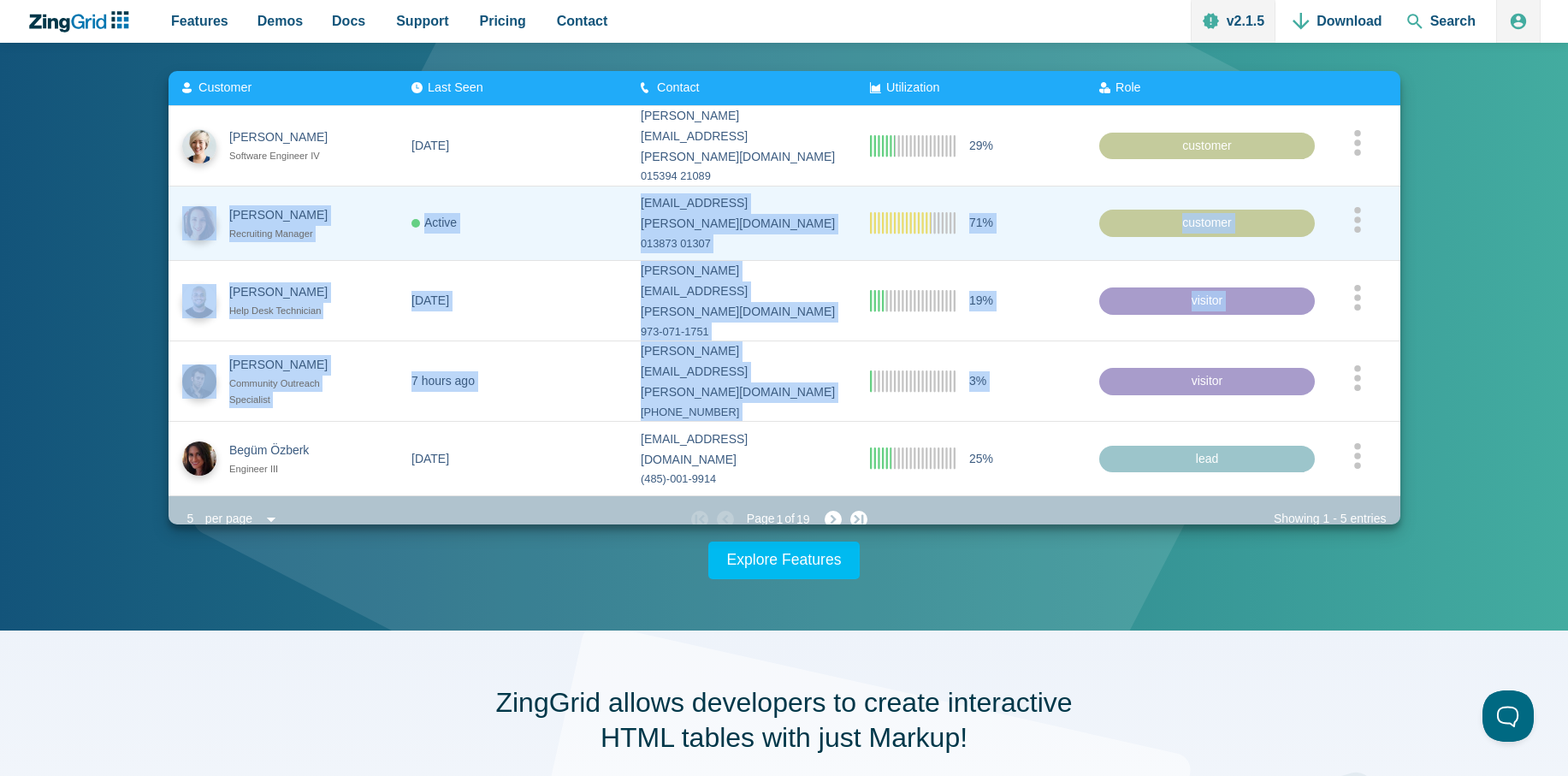
drag, startPoint x: 1109, startPoint y: 351, endPoint x: 205, endPoint y: 184, distance: 919.3
click at [0, 0] on slot "[PERSON_NAME] Software Engineer IV [DATE] [PERSON_NAME][EMAIL_ADDRESS][PERSON_N…" at bounding box center [0, 0] width 0 height 0
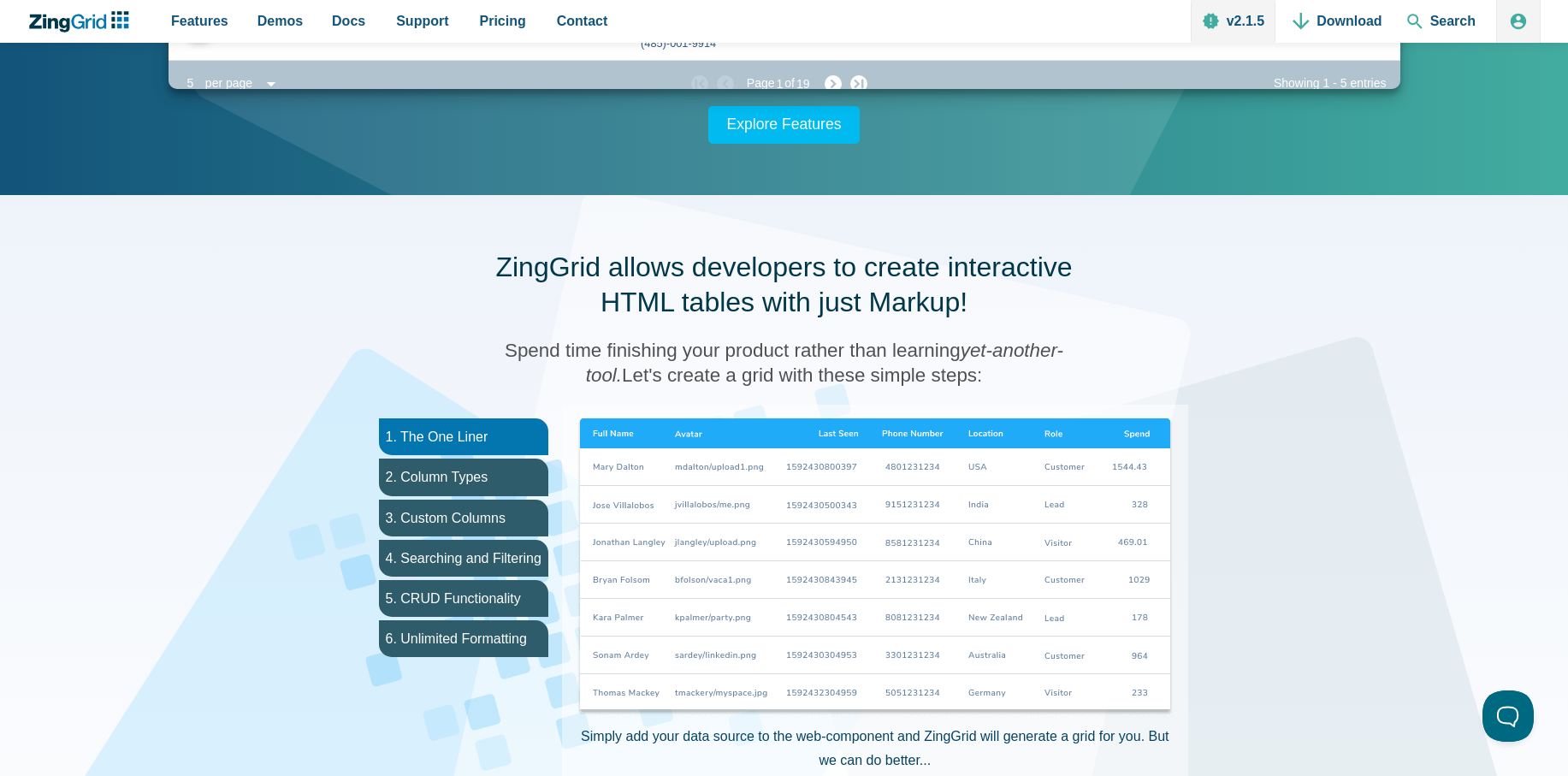
scroll to position [719, 0]
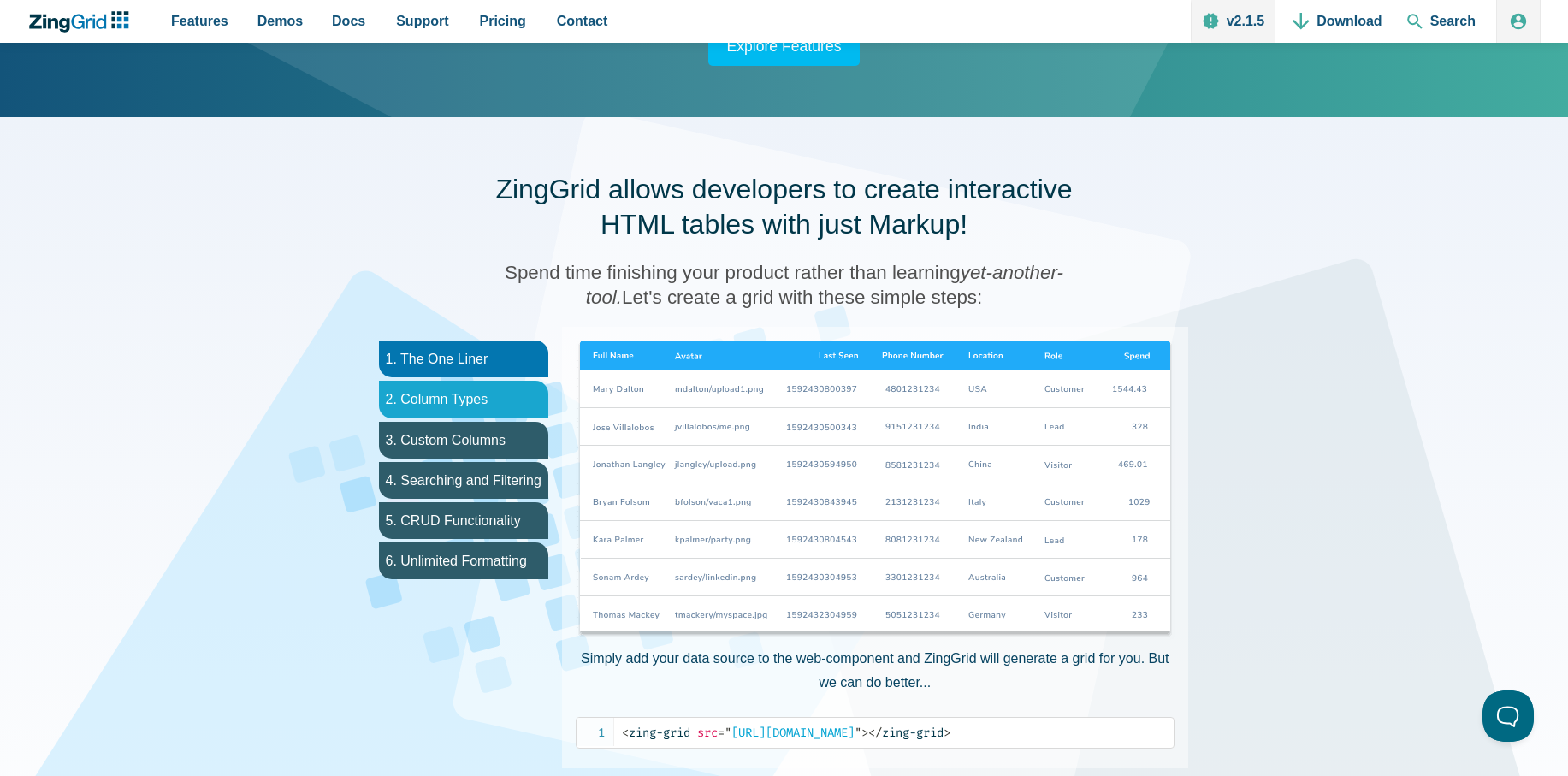
click at [459, 416] on li "2. Column Types" at bounding box center [464, 400] width 170 height 37
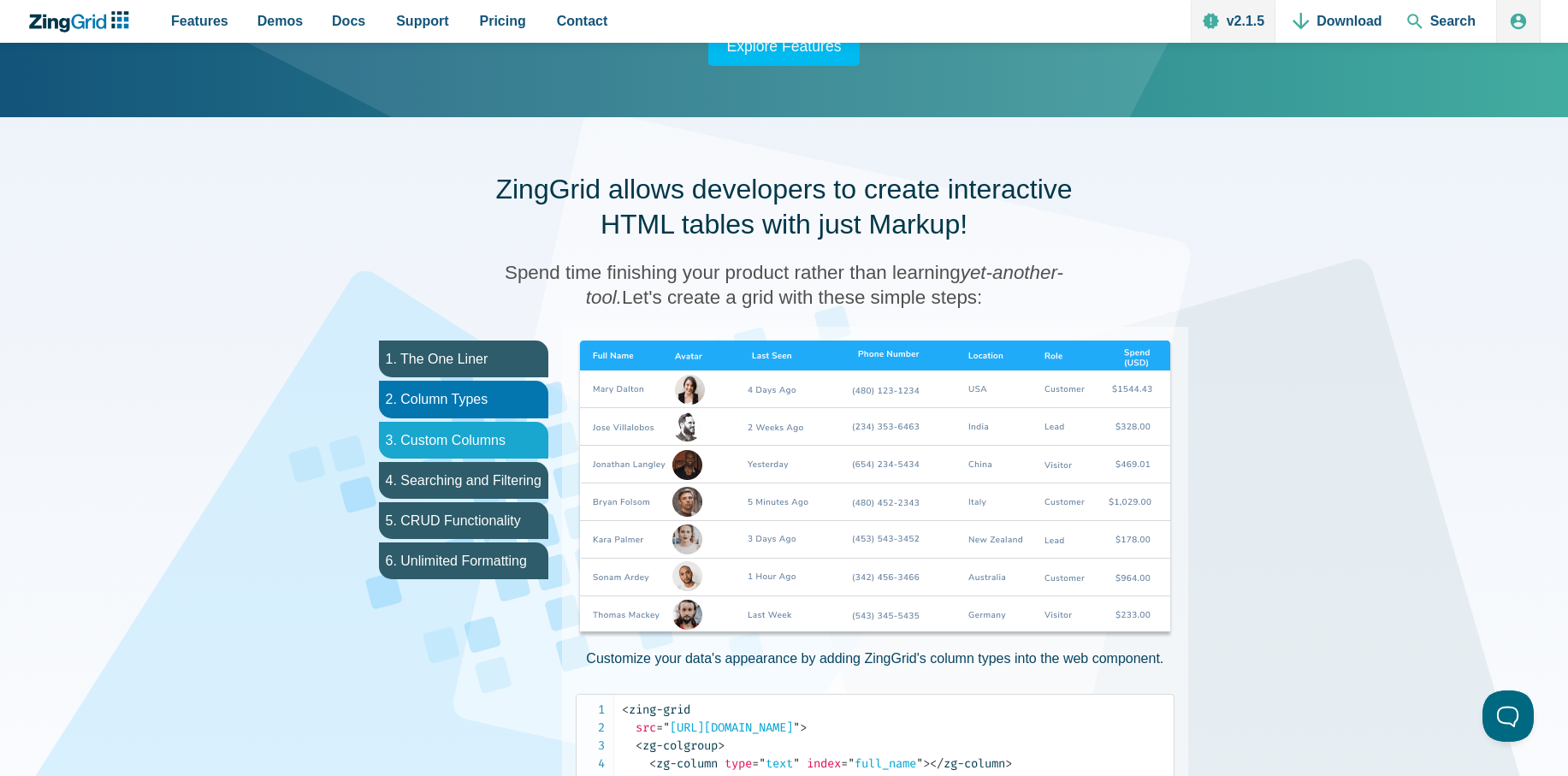
click at [461, 443] on li "3. Custom Columns" at bounding box center [464, 440] width 170 height 37
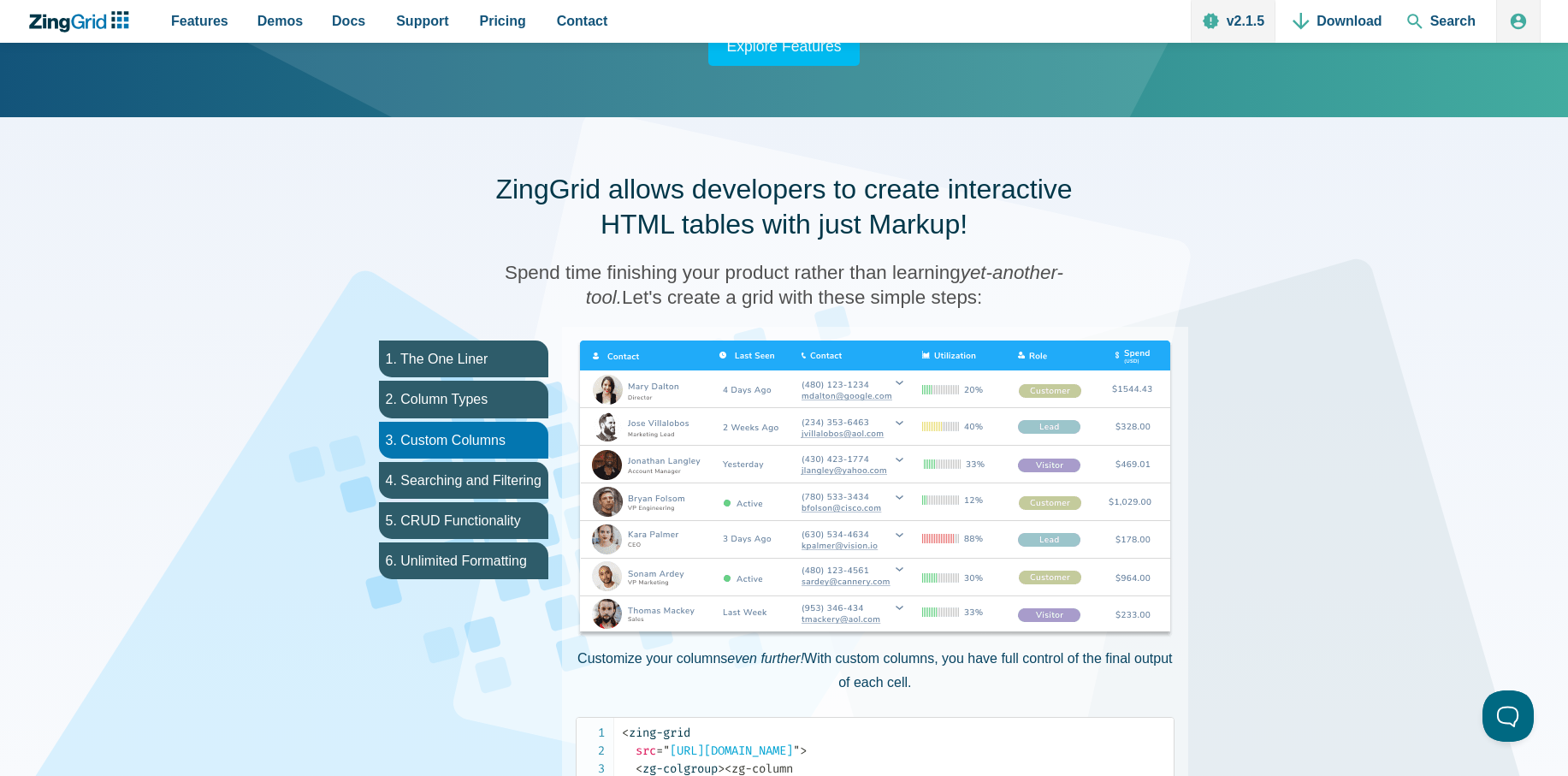
click at [897, 382] on img "App Content" at bounding box center [874, 490] width 599 height 300
click at [905, 382] on img "App Content" at bounding box center [874, 490] width 599 height 300
click at [431, 490] on li "4. Searching and Filtering" at bounding box center [464, 481] width 170 height 37
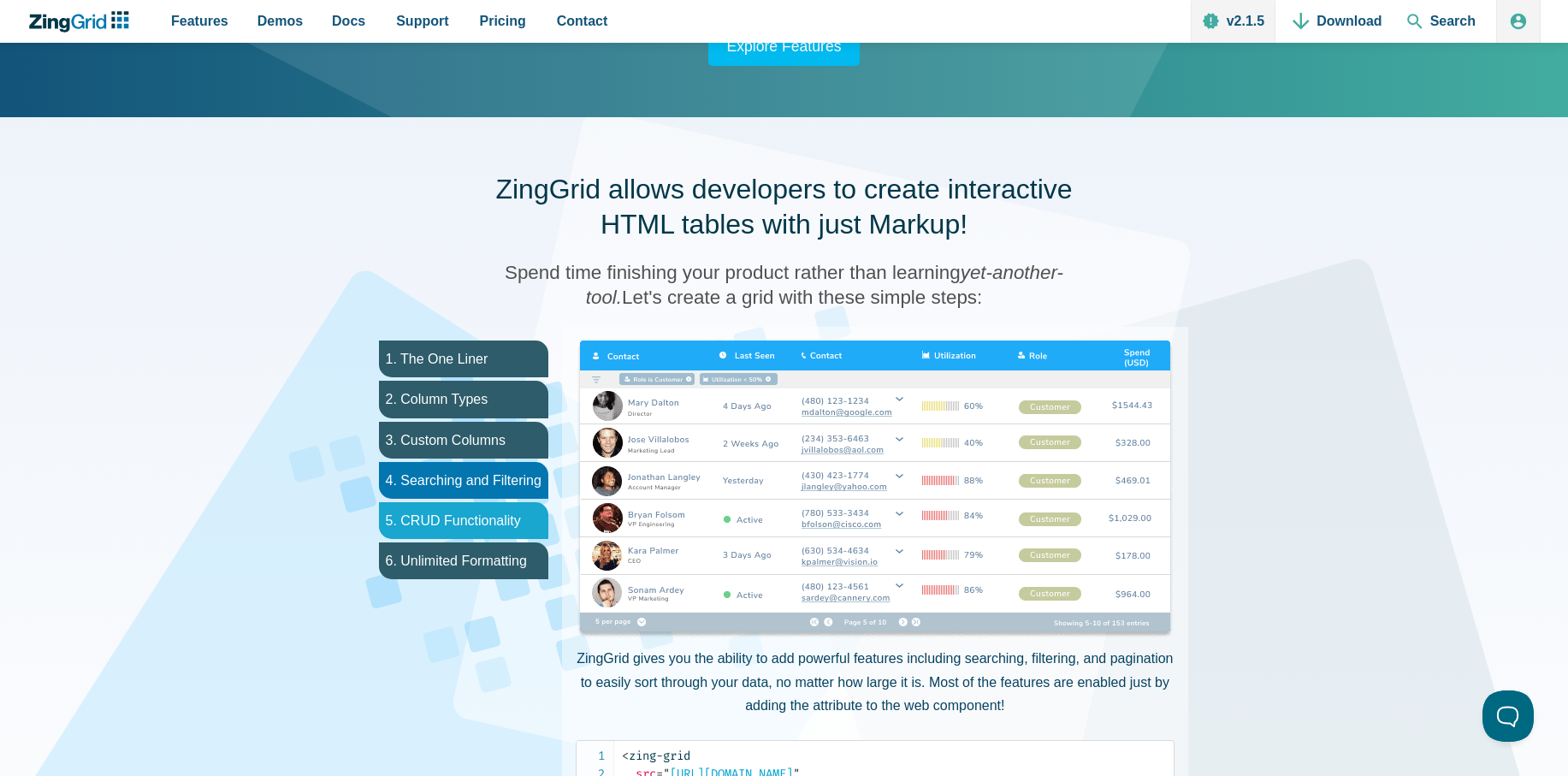
click at [500, 529] on li "5. CRUD Functionality" at bounding box center [464, 520] width 170 height 37
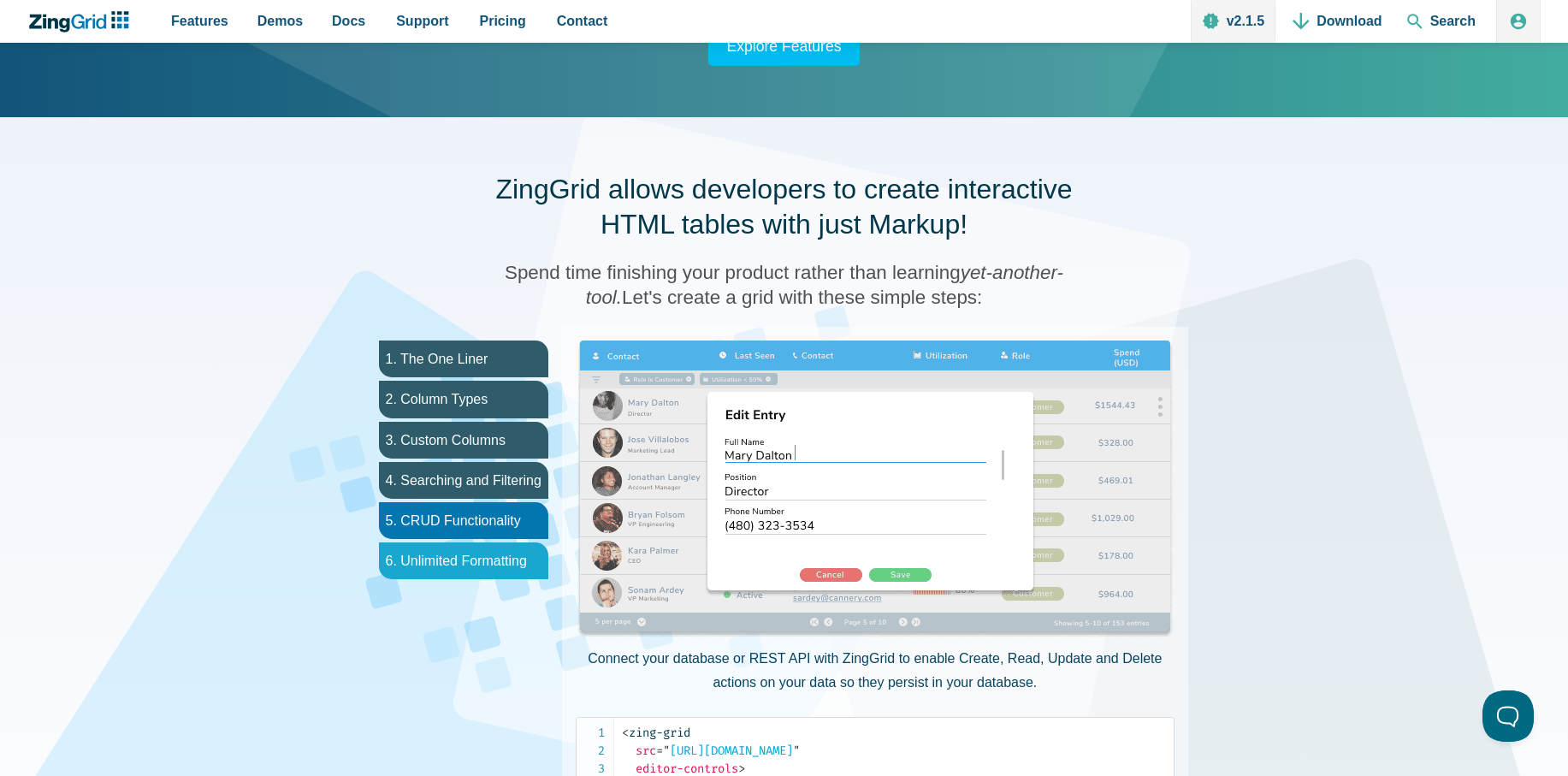
click at [482, 564] on li "6. Unlimited Formatting" at bounding box center [464, 561] width 170 height 37
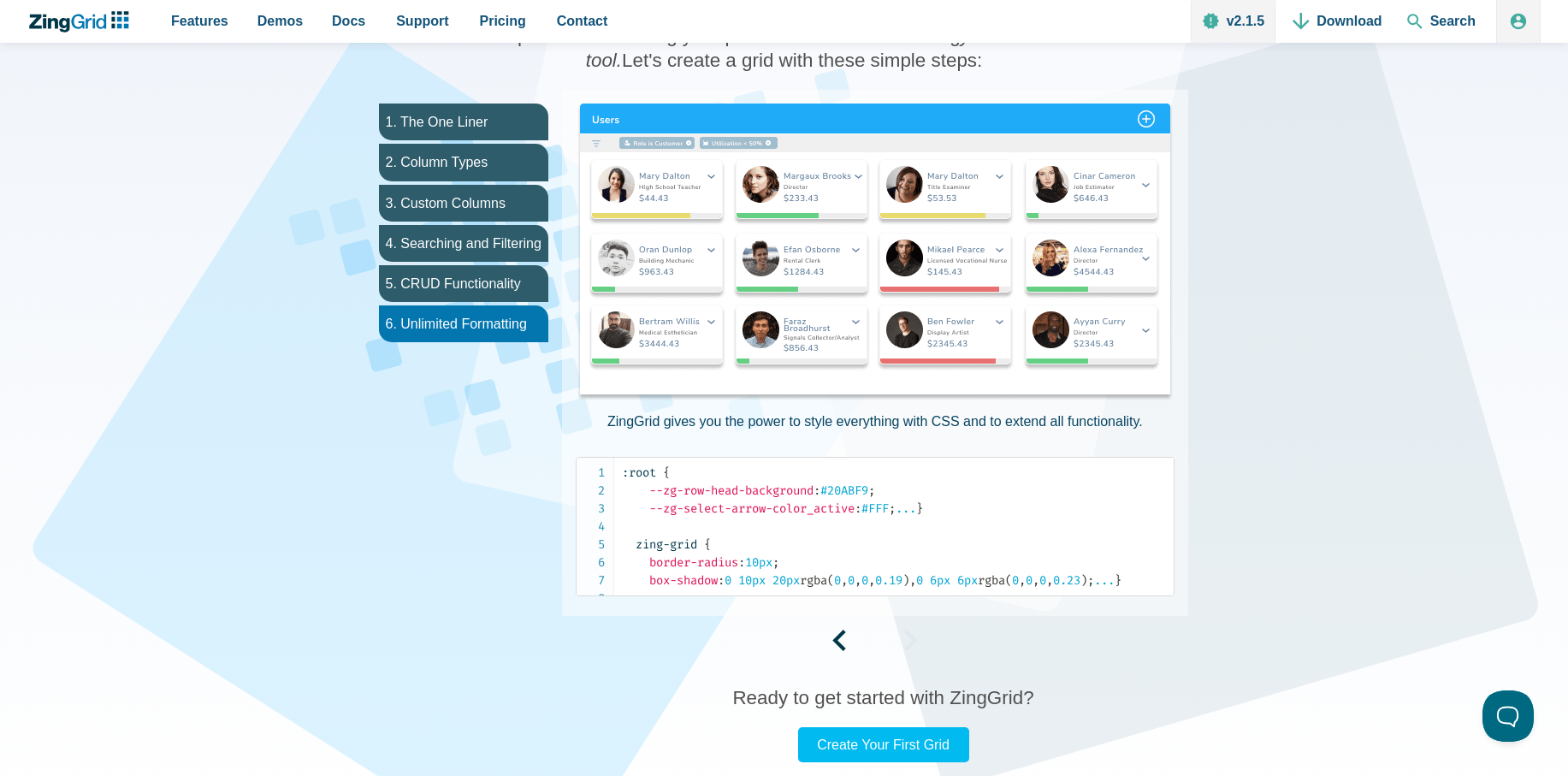
scroll to position [821, 0]
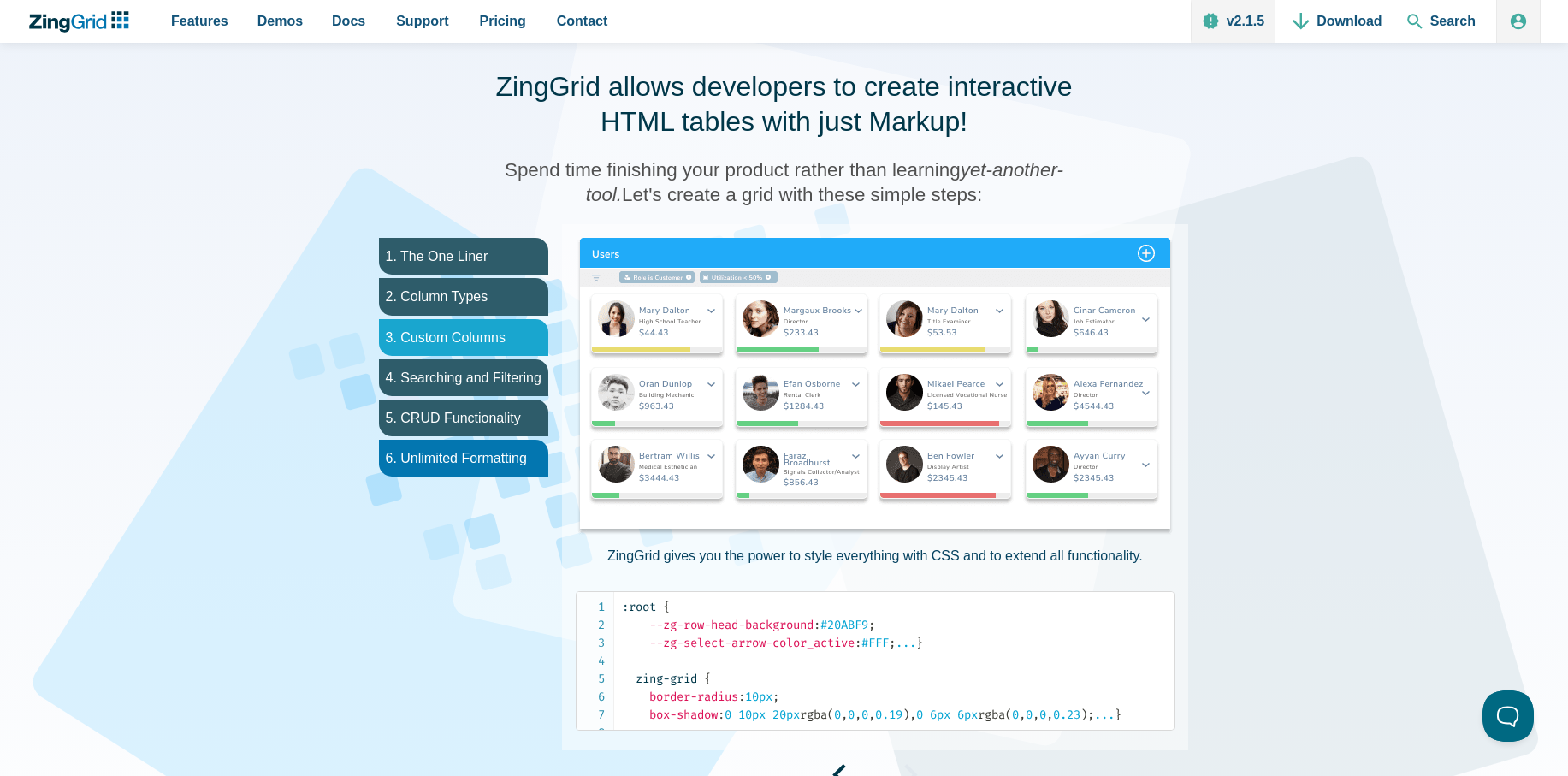
click at [493, 340] on li "3. Custom Columns" at bounding box center [464, 338] width 170 height 37
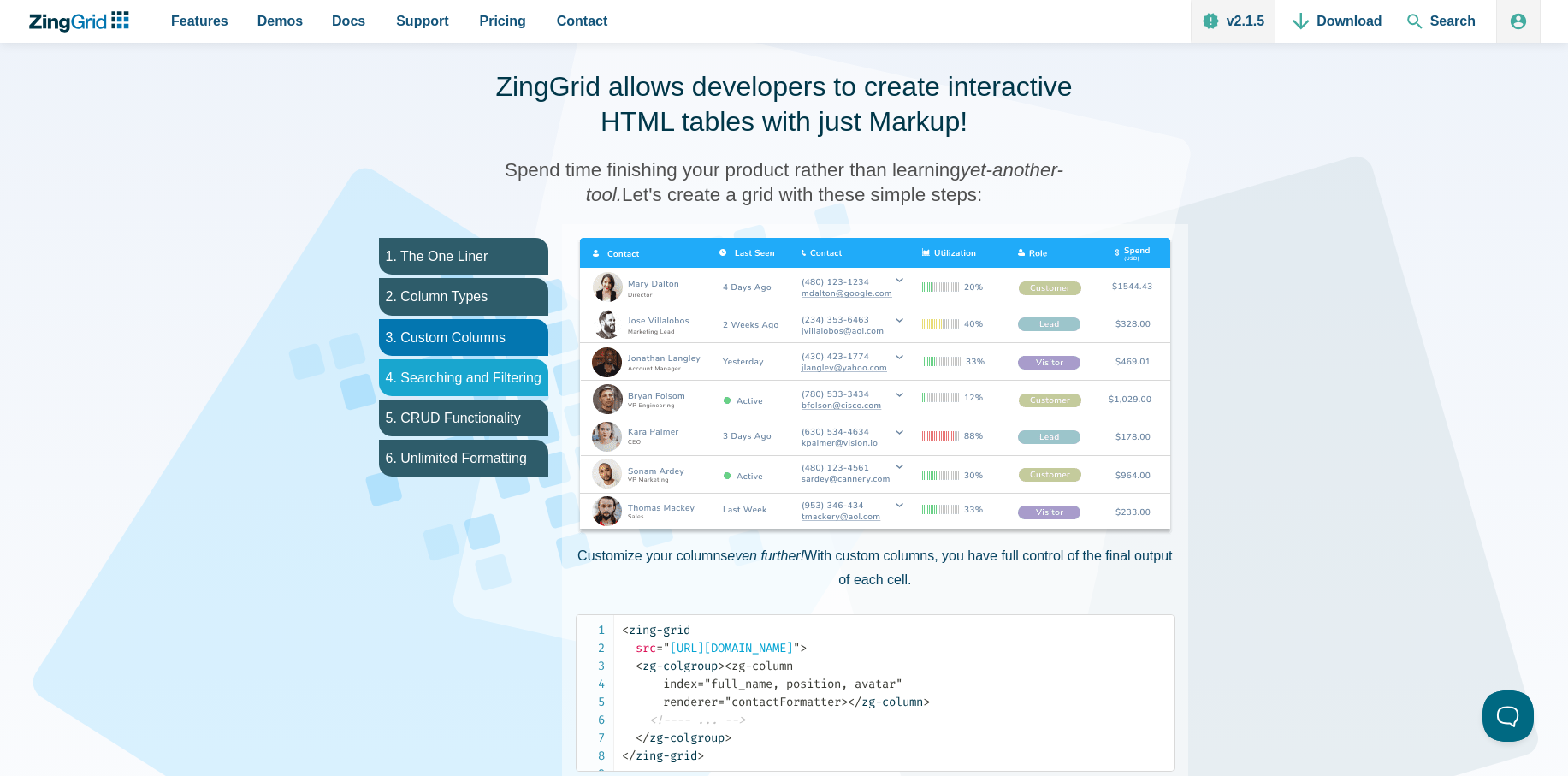
click at [490, 367] on li "4. Searching and Filtering" at bounding box center [464, 378] width 170 height 37
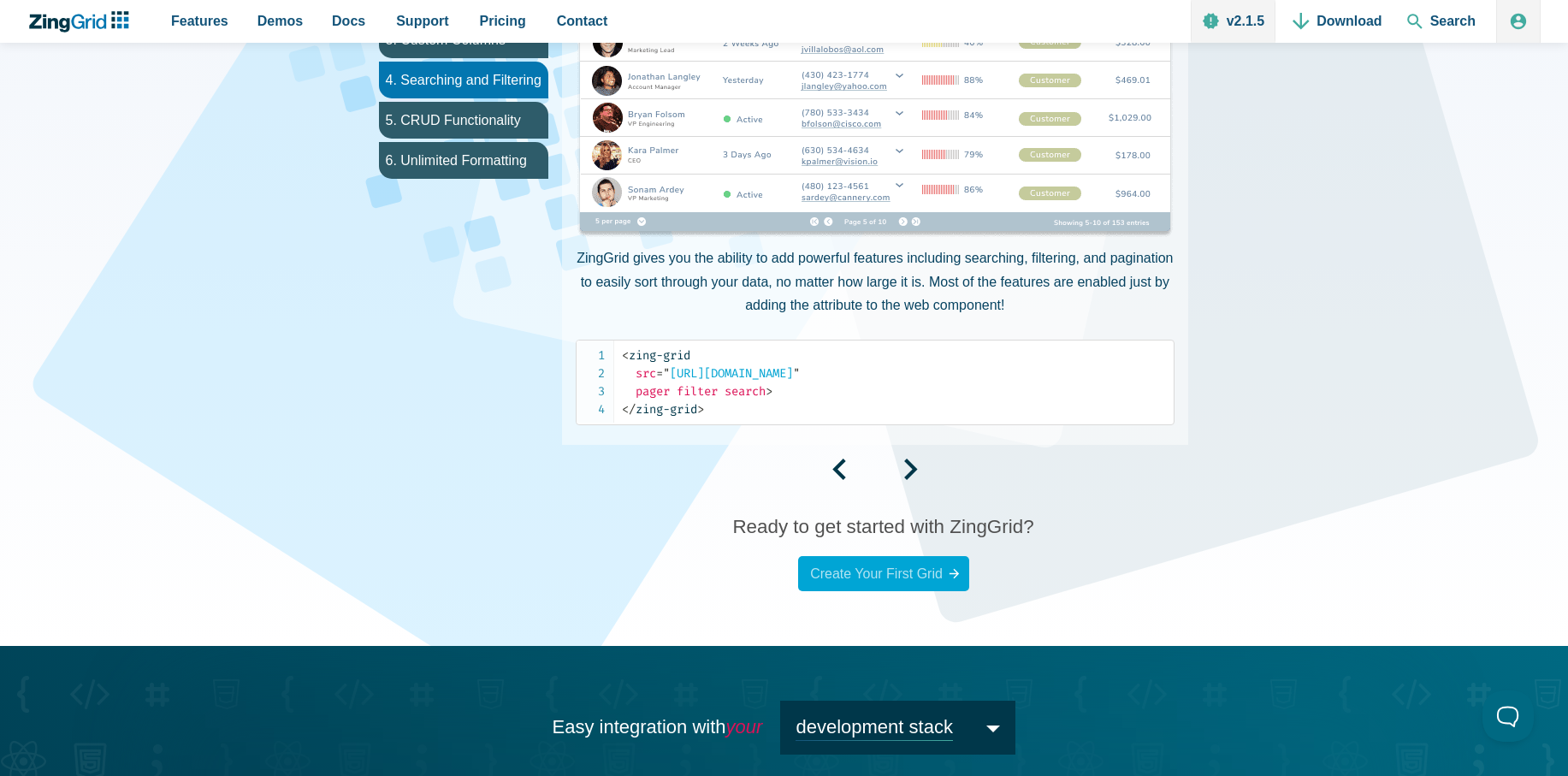
scroll to position [1129, 0]
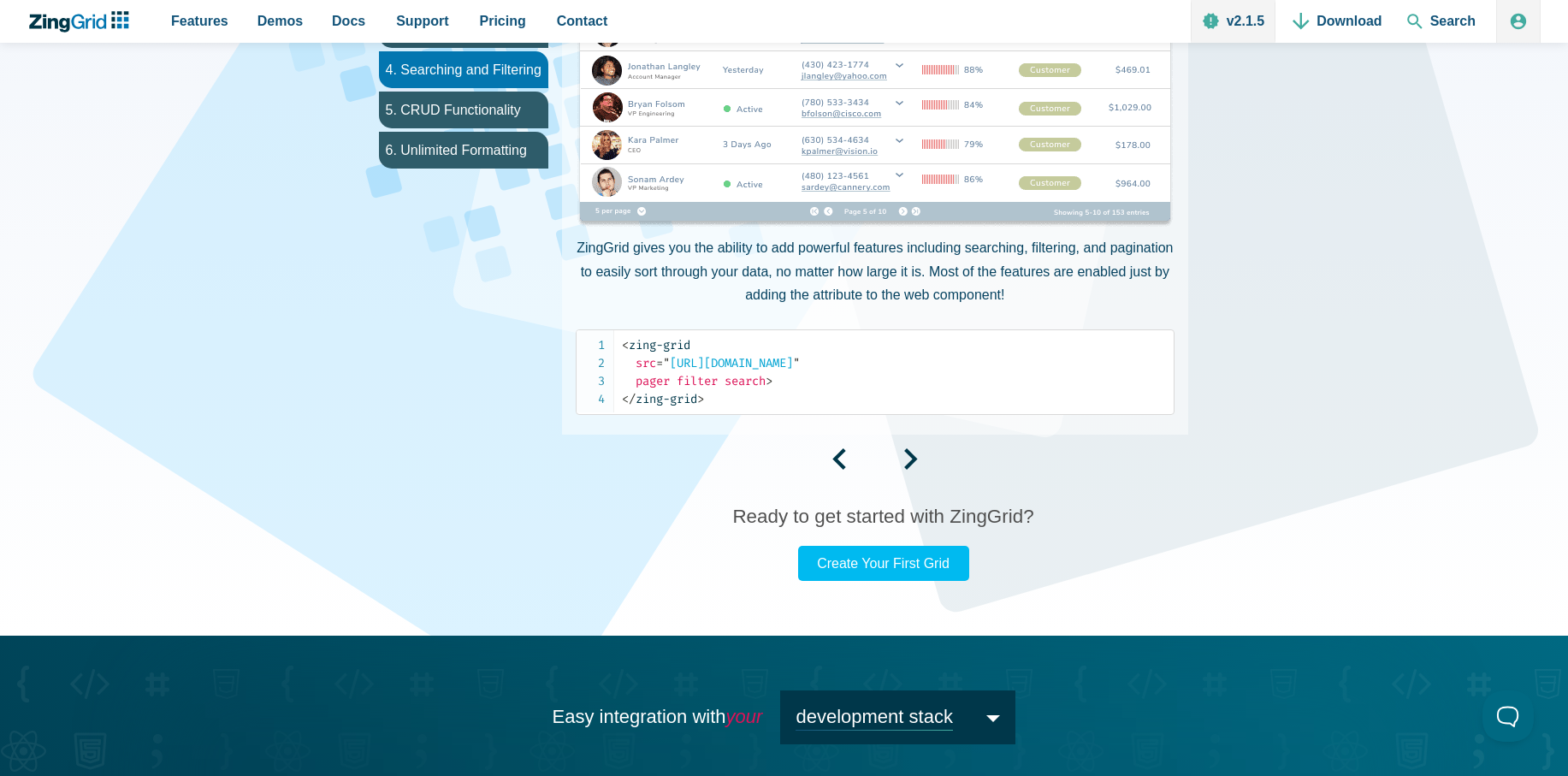
click at [906, 455] on div "App Content" at bounding box center [874, 462] width 626 height 29
click at [914, 455] on div "App Content" at bounding box center [874, 462] width 626 height 29
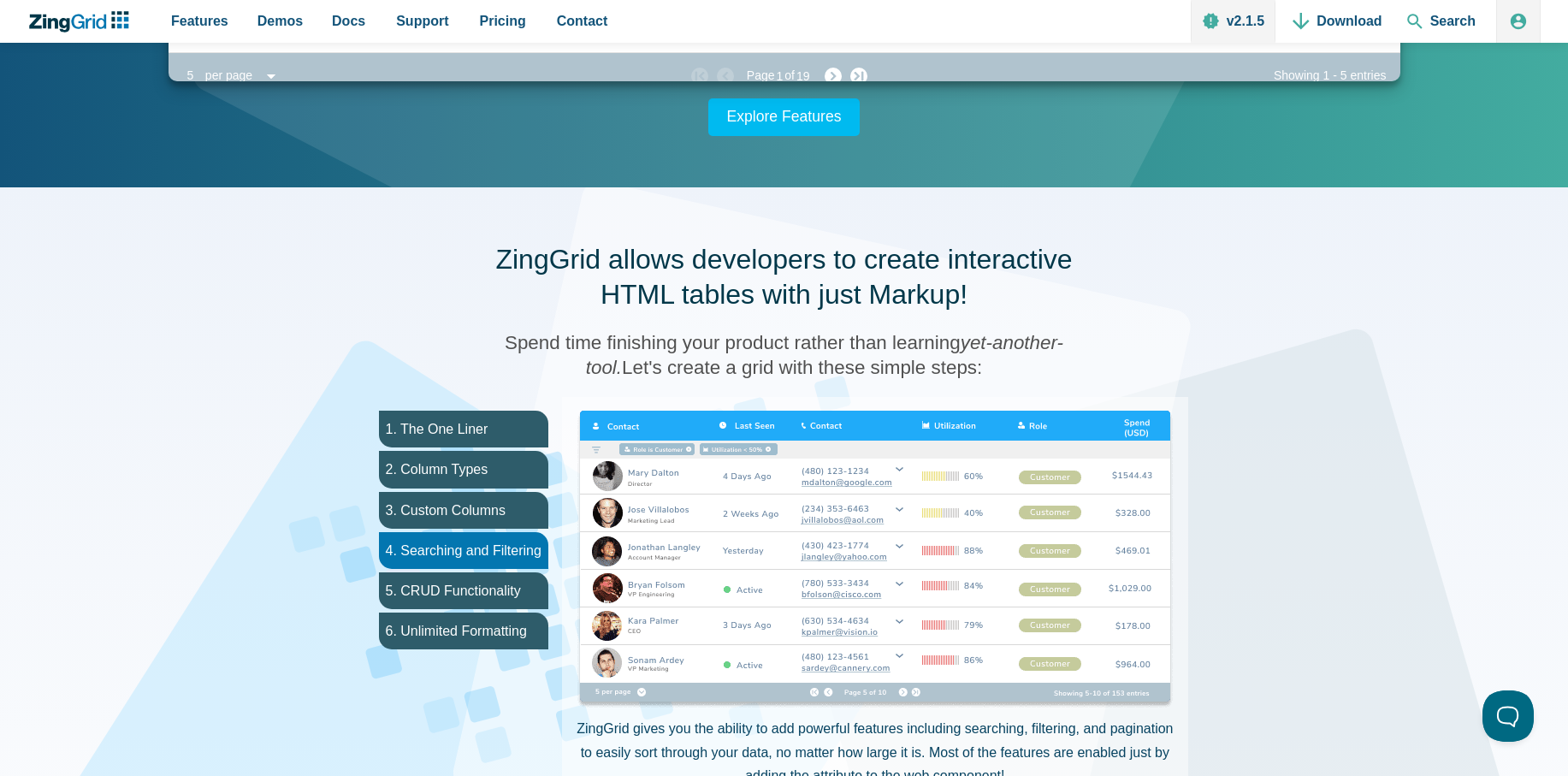
scroll to position [719, 0]
